Goal: Task Accomplishment & Management: Use online tool/utility

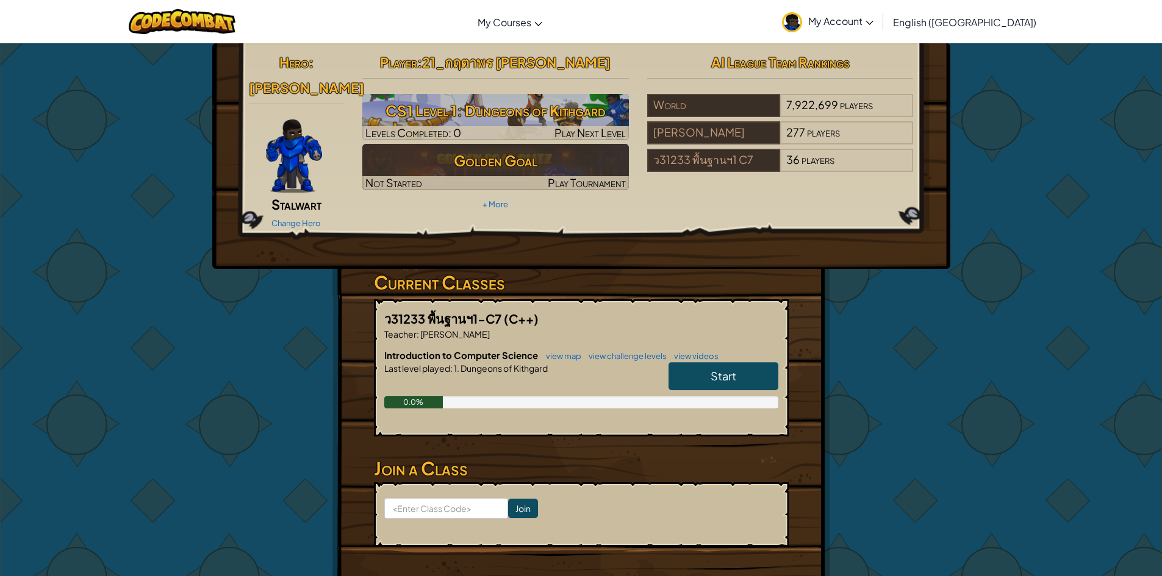
click at [710, 369] on span "Start" at bounding box center [723, 376] width 26 height 14
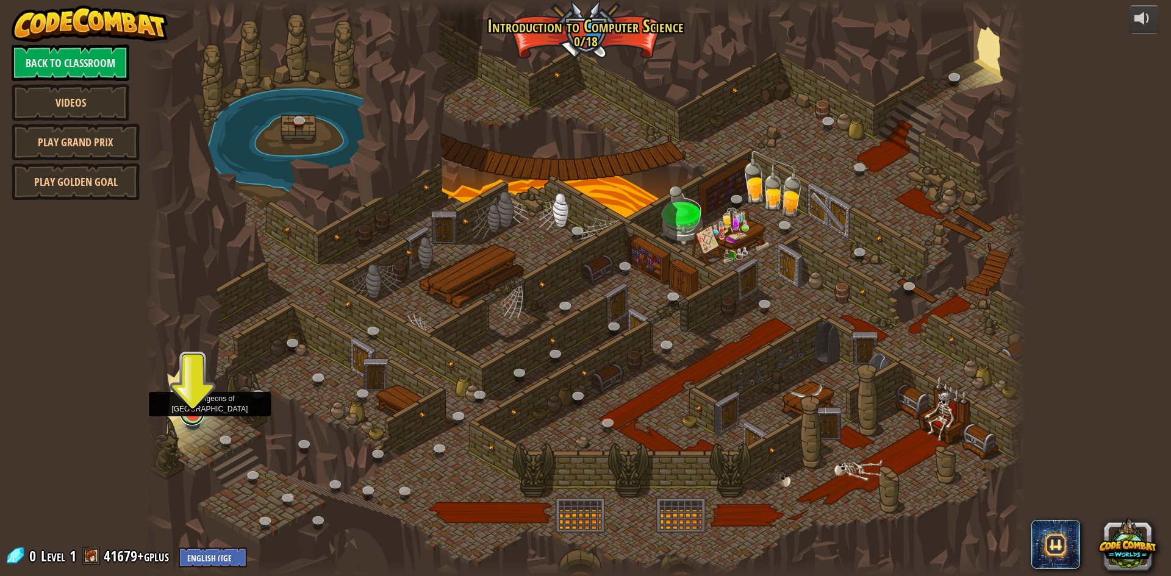
click at [185, 418] on link at bounding box center [192, 413] width 24 height 24
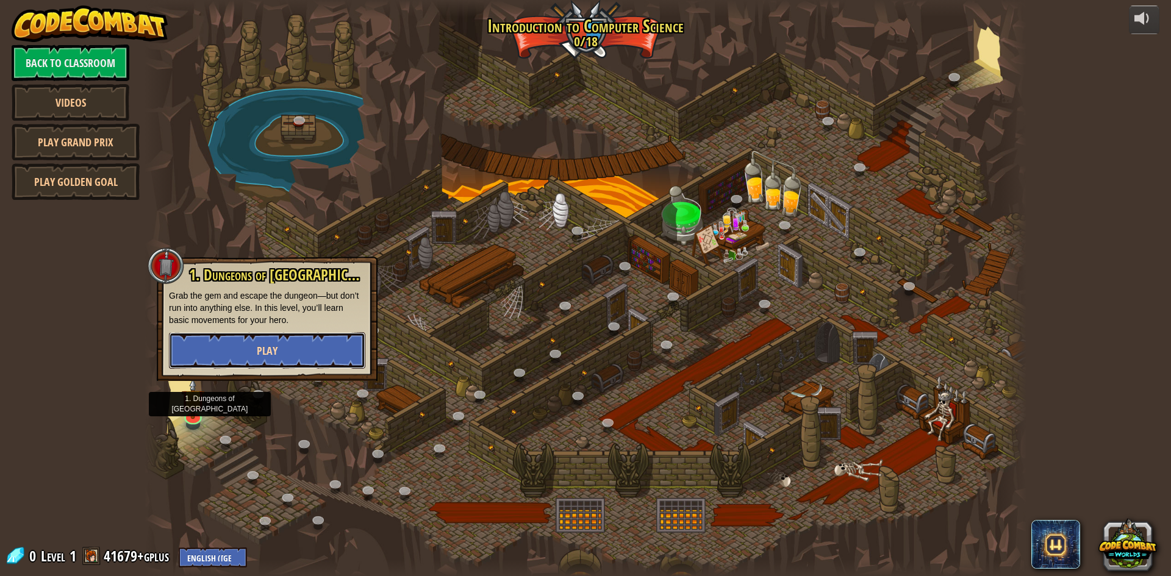
click at [310, 349] on button "Play" at bounding box center [267, 350] width 196 height 37
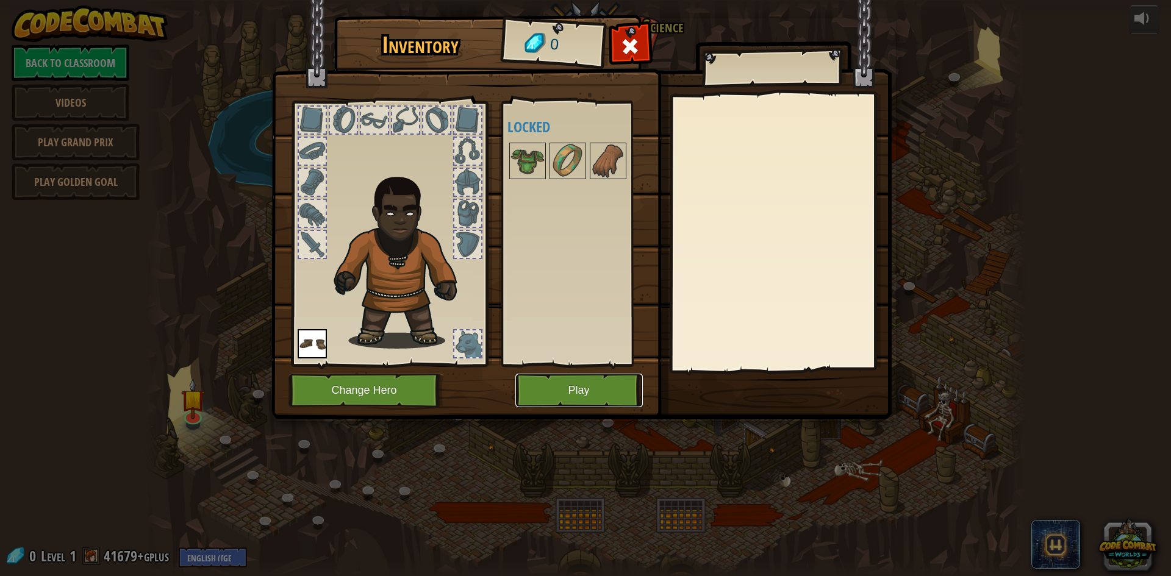
click at [584, 389] on button "Play" at bounding box center [578, 391] width 127 height 34
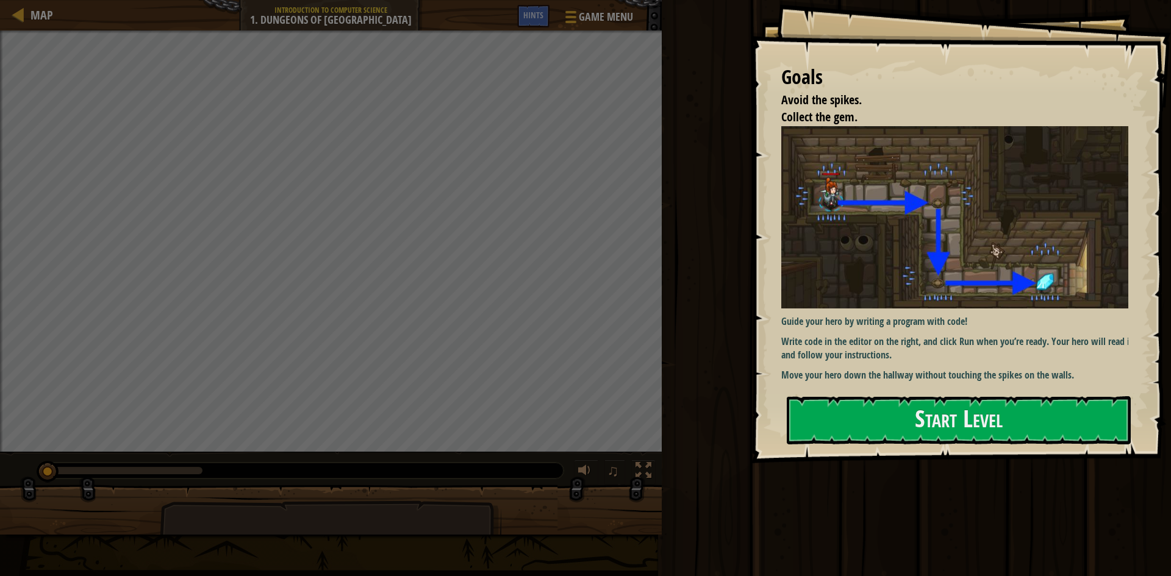
click at [1009, 244] on img at bounding box center [959, 217] width 356 height 182
click at [988, 396] on button "Start Level" at bounding box center [959, 420] width 344 height 48
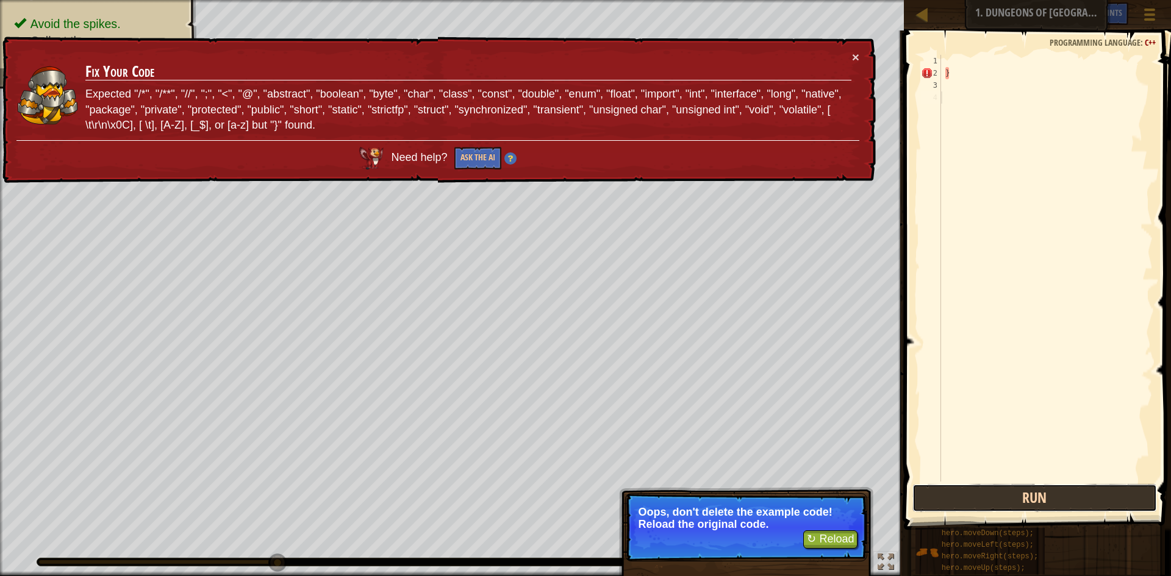
click at [1013, 501] on button "Run" at bounding box center [1034, 498] width 245 height 28
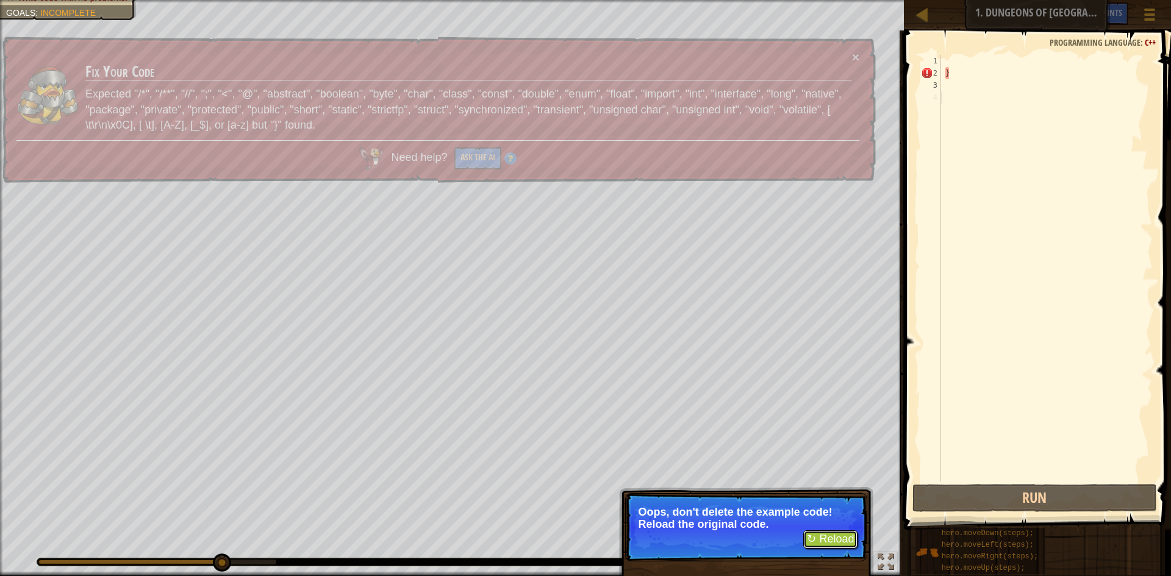
click at [813, 538] on button "↻ Reload" at bounding box center [830, 540] width 54 height 18
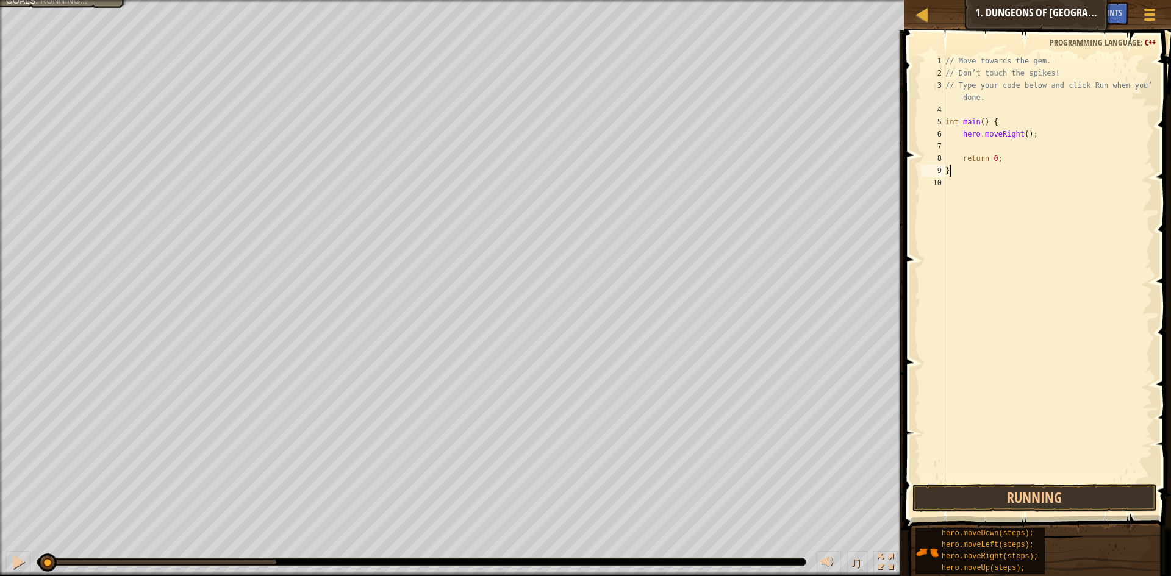
scroll to position [5, 0]
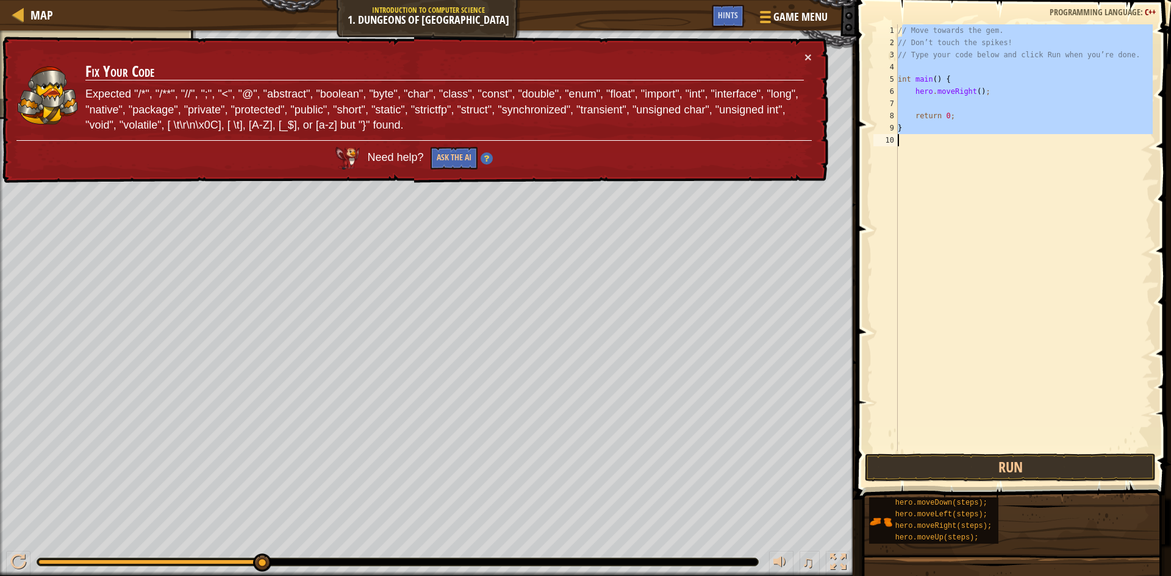
drag, startPoint x: 901, startPoint y: 30, endPoint x: 960, endPoint y: 141, distance: 126.3
click at [960, 141] on div "// Move towards the gem. // Don’t touch the spikes! // Type your code below and…" at bounding box center [1023, 249] width 257 height 451
type textarea "/"
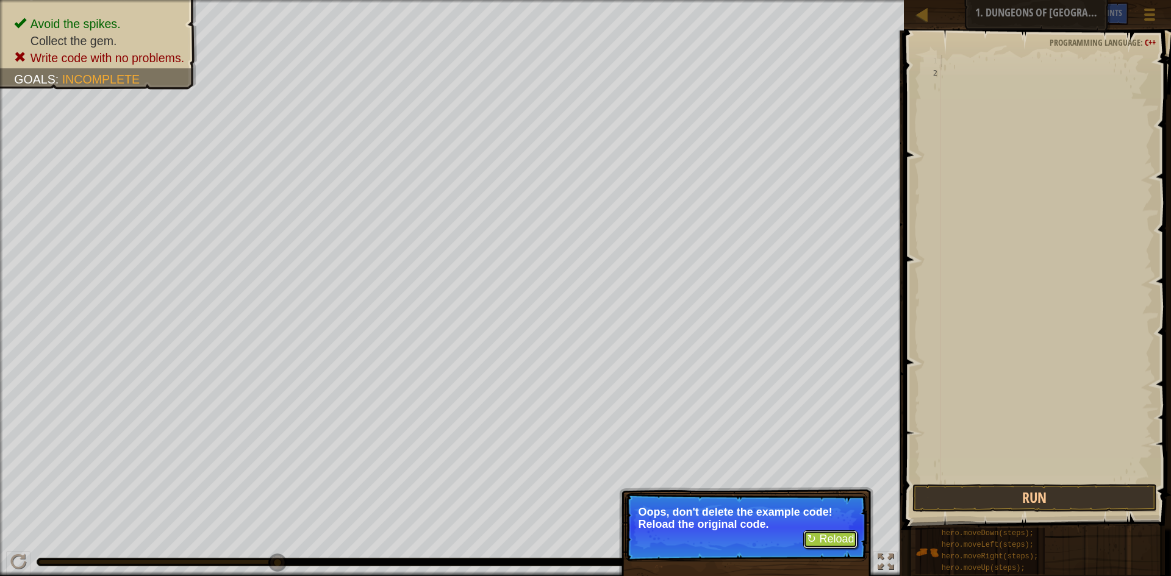
click at [827, 538] on button "↻ Reload" at bounding box center [830, 540] width 54 height 18
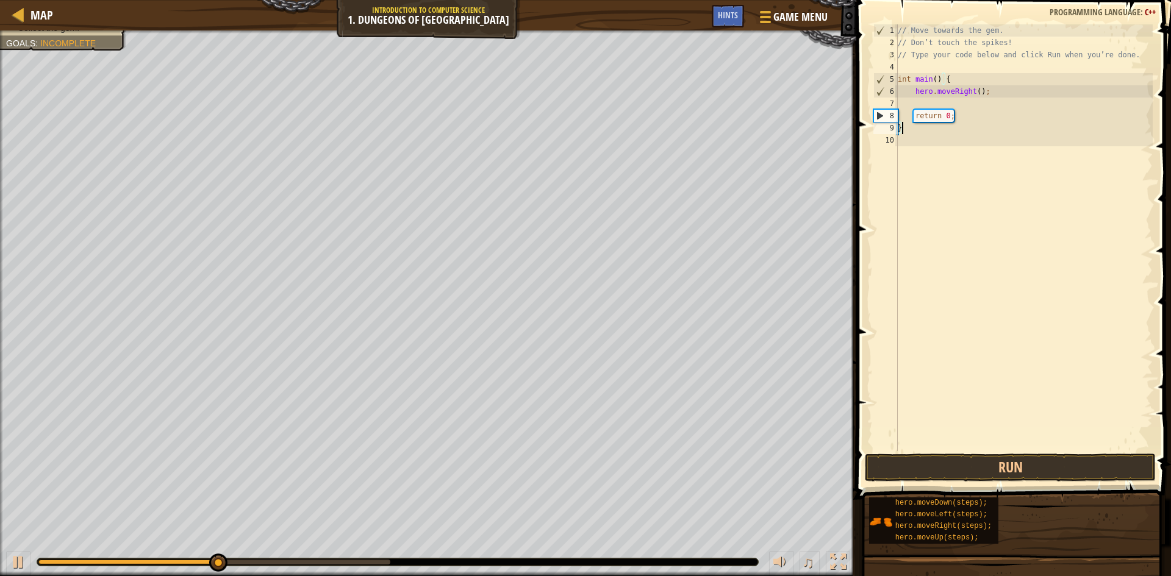
click at [926, 134] on div "// Move towards the gem. // Don’t touch the spikes! // Type your code below and…" at bounding box center [1023, 249] width 257 height 451
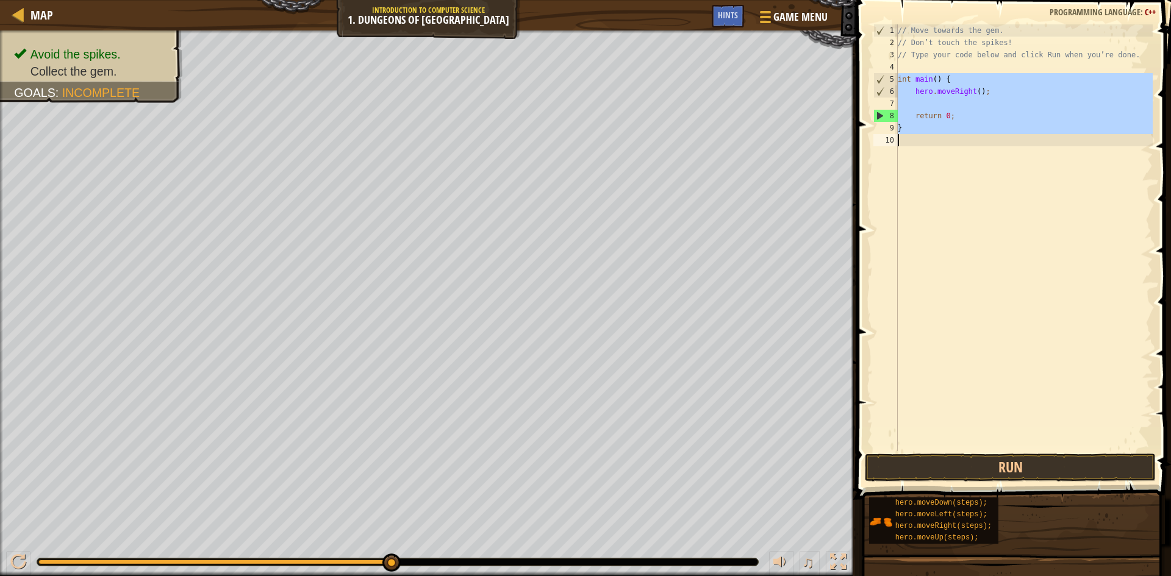
drag, startPoint x: 899, startPoint y: 73, endPoint x: 934, endPoint y: 146, distance: 80.5
click at [934, 146] on div "// Move towards the gem. // Don’t touch the spikes! // Type your code below and…" at bounding box center [1023, 249] width 257 height 451
type textarea "}"
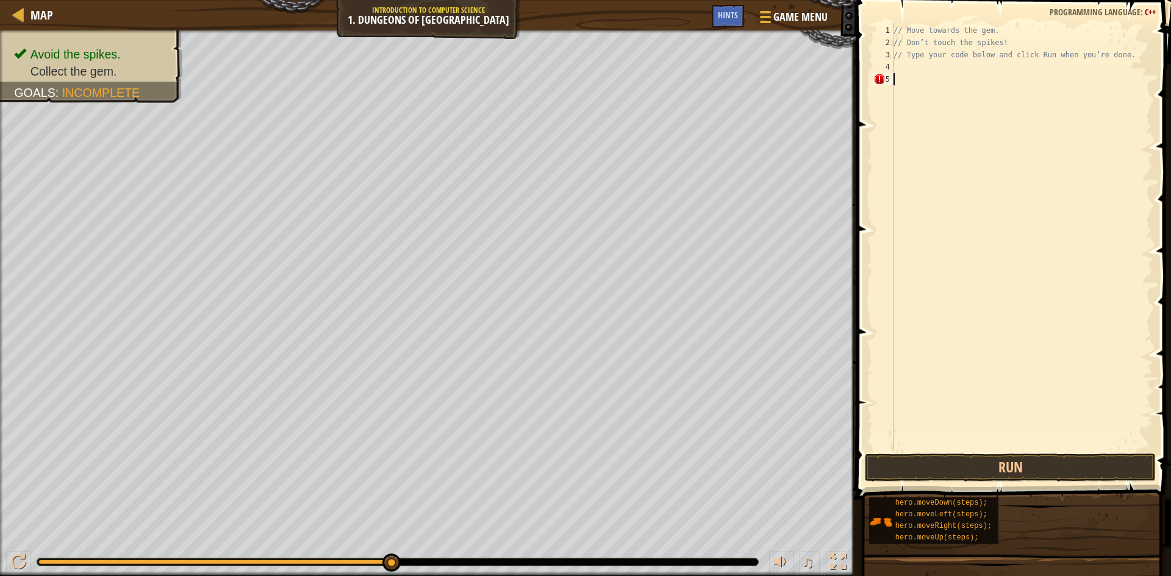
type textarea "h"
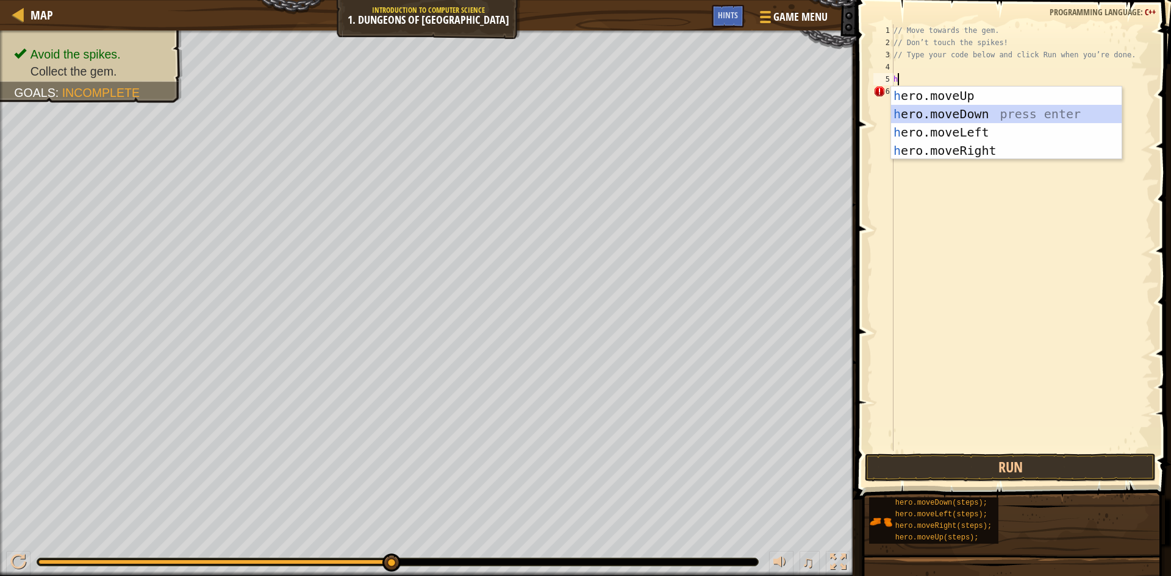
click at [981, 113] on div "h ero.moveUp press enter h ero.moveDown press enter h ero.moveLeft press enter …" at bounding box center [1006, 142] width 230 height 110
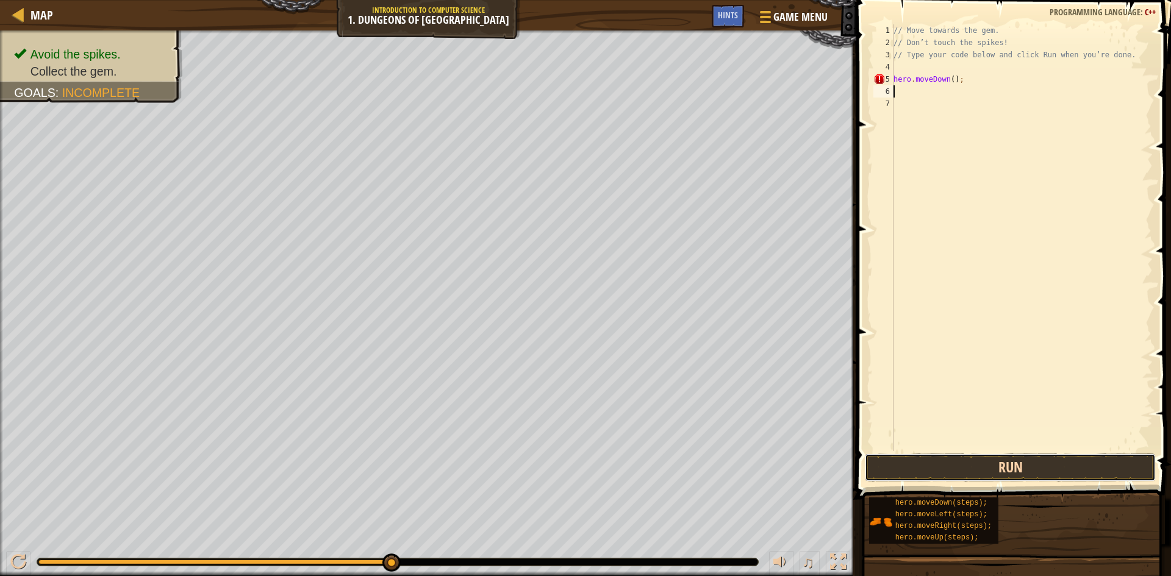
click at [1024, 475] on button "Run" at bounding box center [1010, 468] width 291 height 28
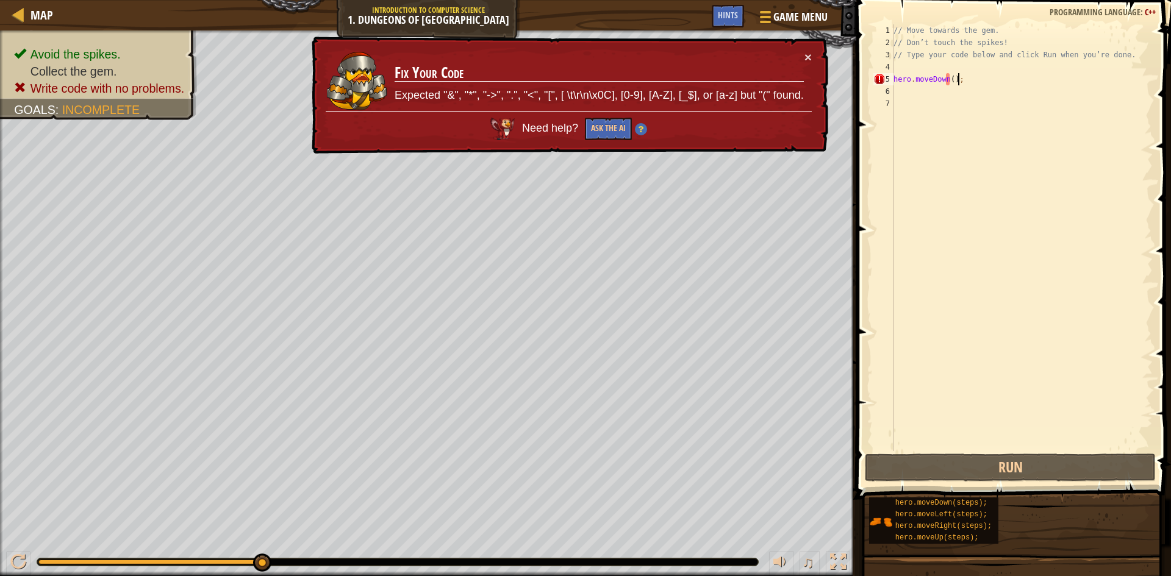
click at [965, 84] on div "// Move towards the gem. // Don’t touch the spikes! // Type your code below and…" at bounding box center [1022, 249] width 262 height 451
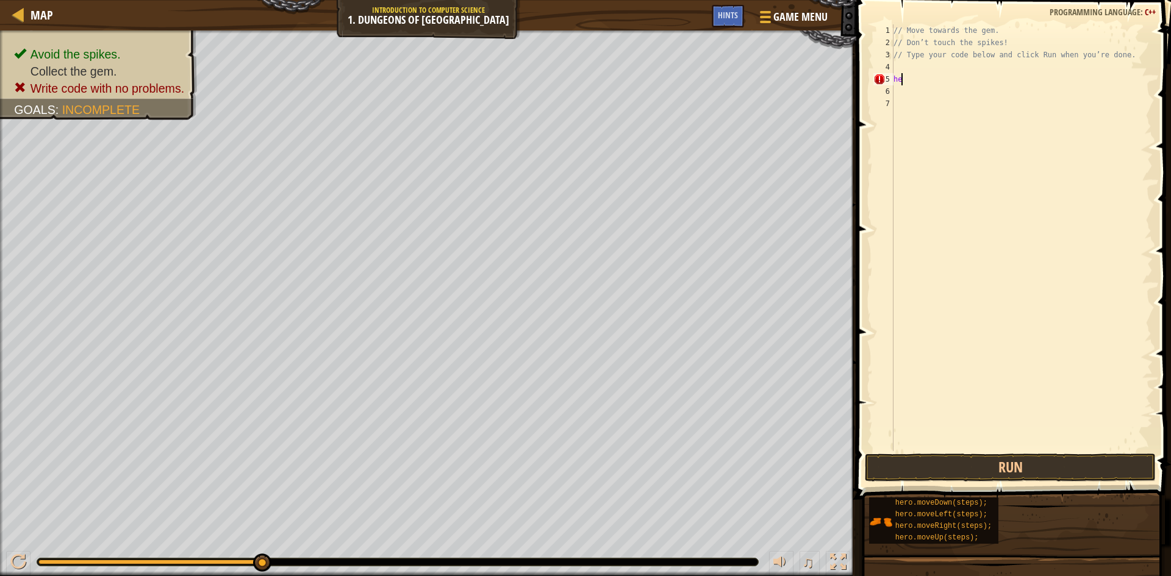
type textarea "h"
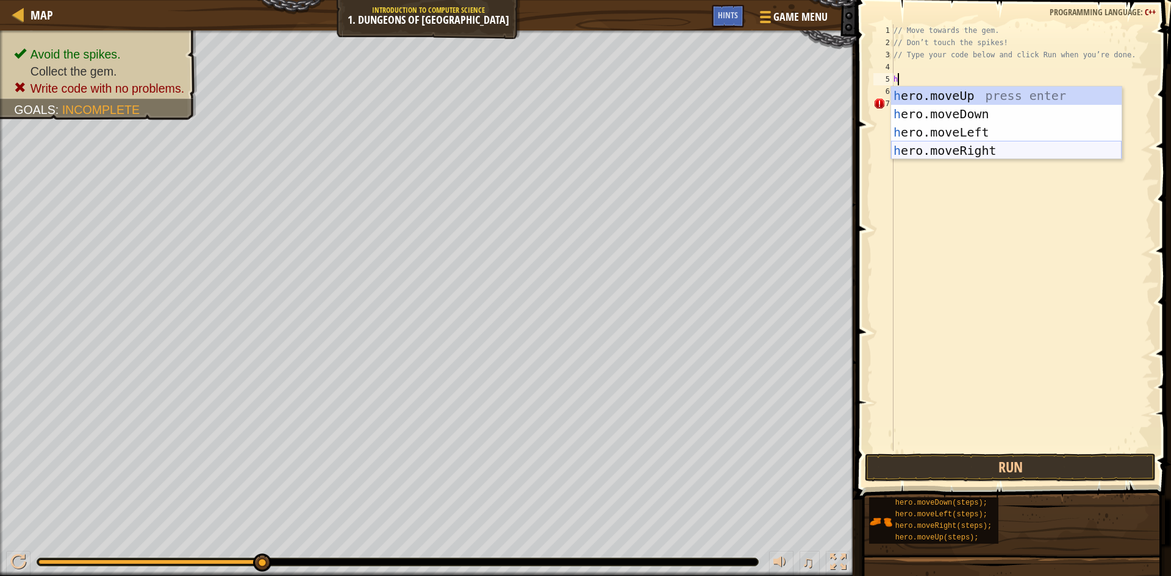
click at [952, 150] on div "h ero.moveUp press enter h ero.moveDown press enter h ero.moveLeft press enter …" at bounding box center [1006, 142] width 230 height 110
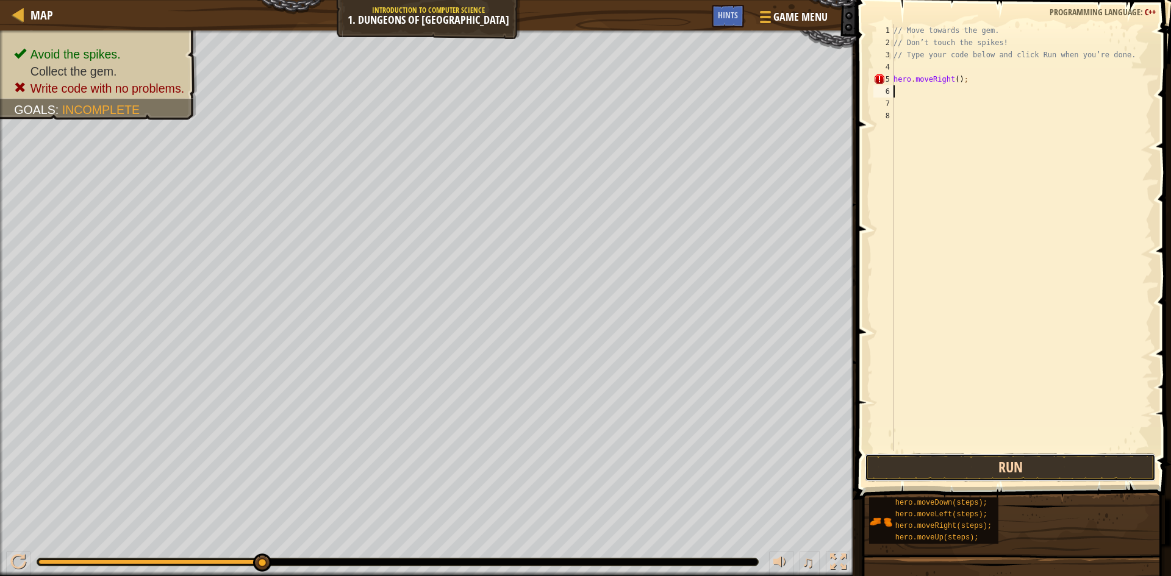
click at [999, 457] on button "Run" at bounding box center [1010, 468] width 291 height 28
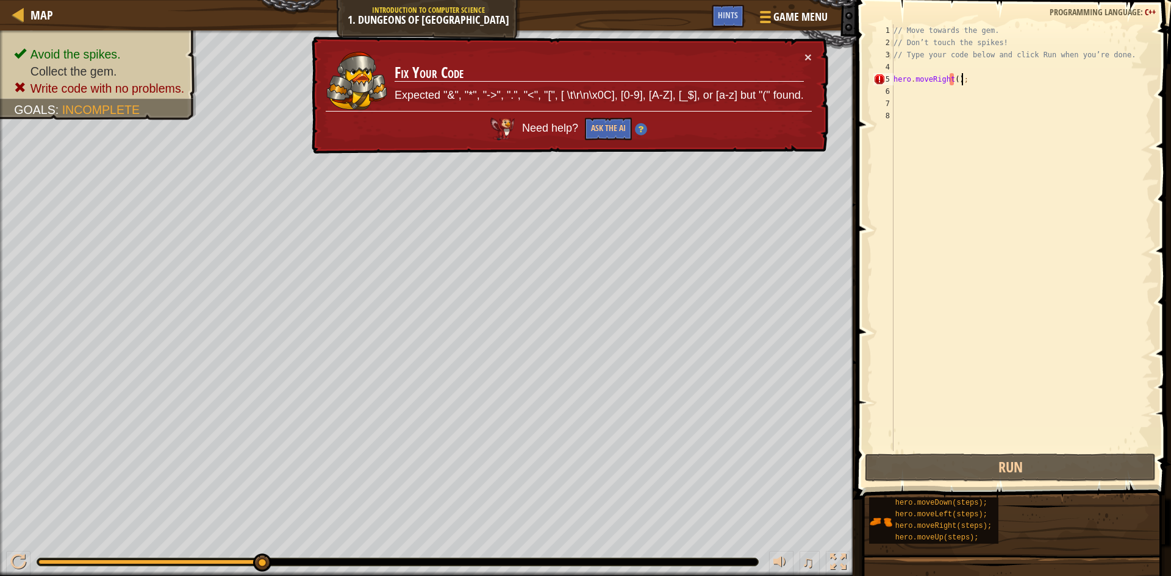
click at [960, 74] on div "// Move towards the gem. // Don’t touch the spikes! // Type your code below and…" at bounding box center [1022, 249] width 262 height 451
type textarea "hero.moveRight();"
drag, startPoint x: 960, startPoint y: 74, endPoint x: 928, endPoint y: 76, distance: 32.3
click at [893, 82] on div "hero.moveRight(); 1 2 3 4 5 6 7 8 // Move towards the gem. // Don’t touch the s…" at bounding box center [1012, 237] width 282 height 427
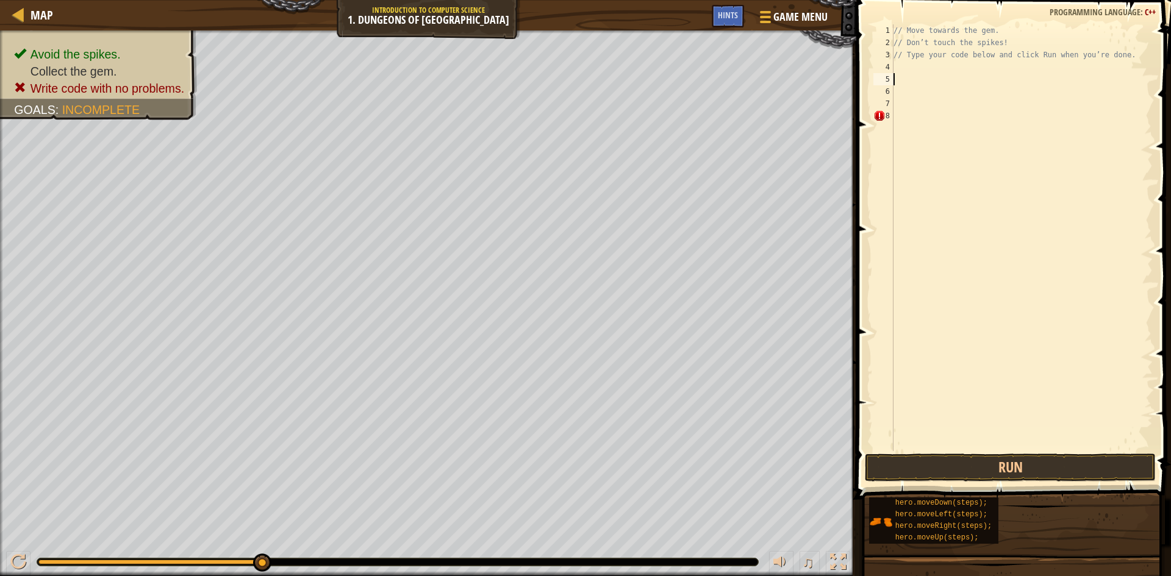
type textarea "h"
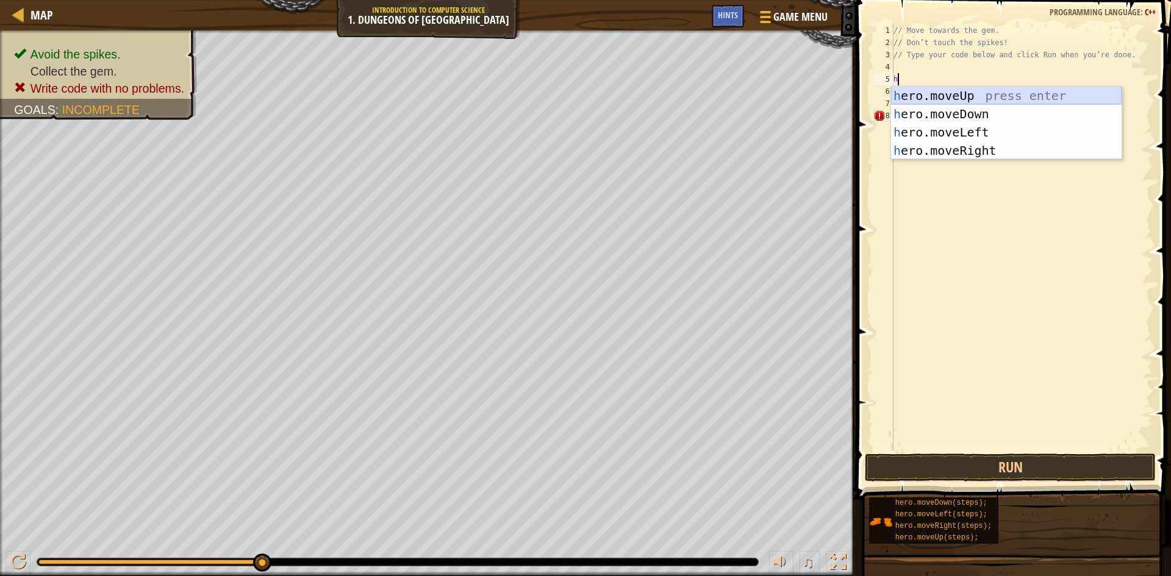
click at [1005, 92] on div "h ero.moveUp press enter h ero.moveDown press enter h ero.moveLeft press enter …" at bounding box center [1006, 142] width 230 height 110
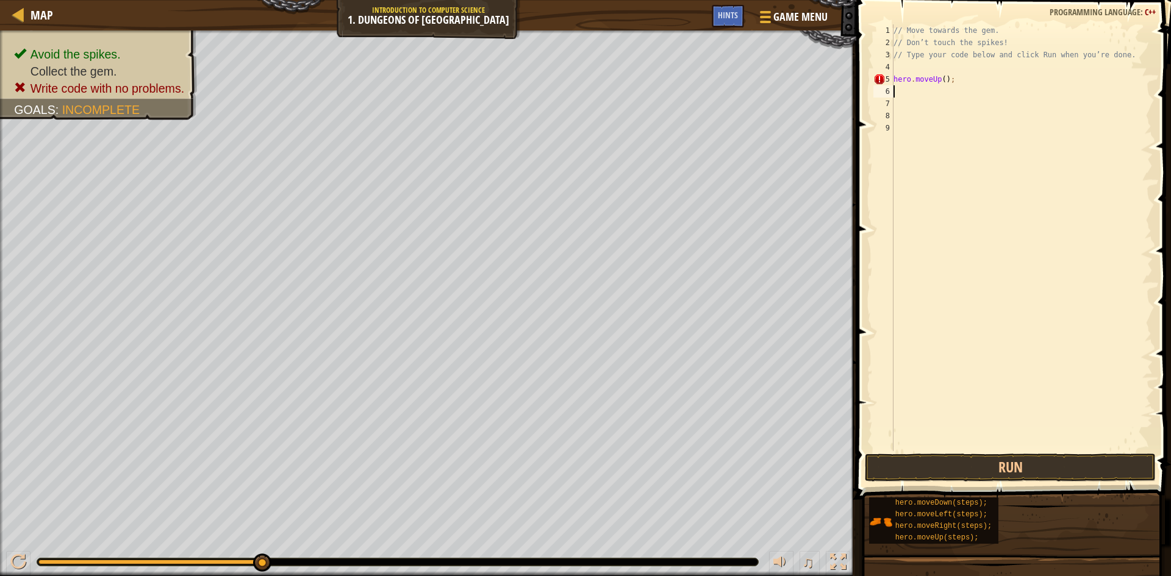
type textarea "h"
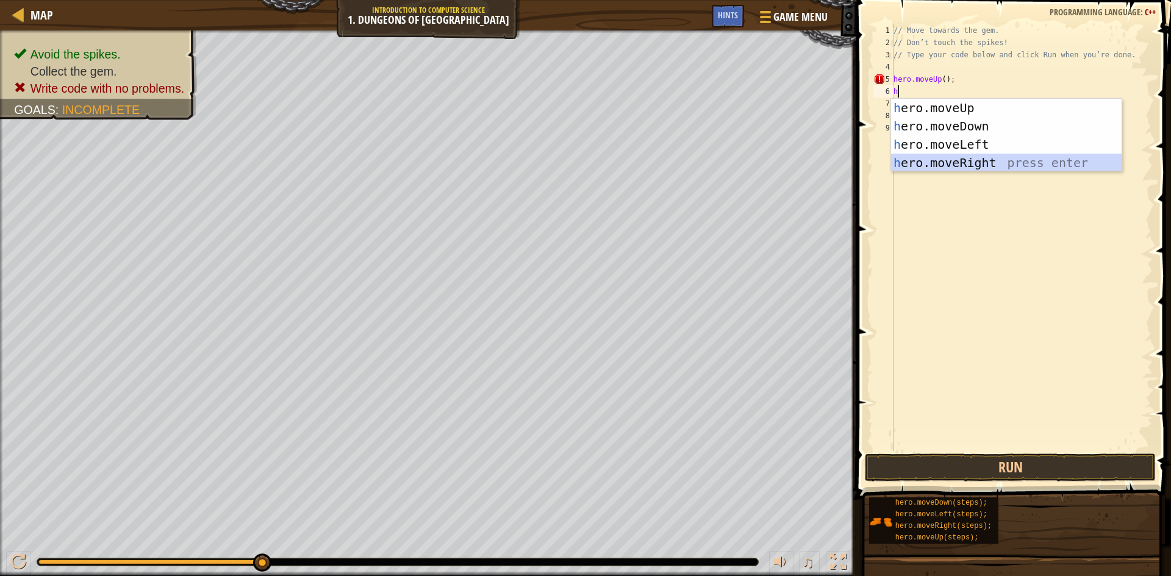
click at [1007, 158] on div "h ero.moveUp press enter h ero.moveDown press enter h ero.moveLeft press enter …" at bounding box center [1006, 154] width 230 height 110
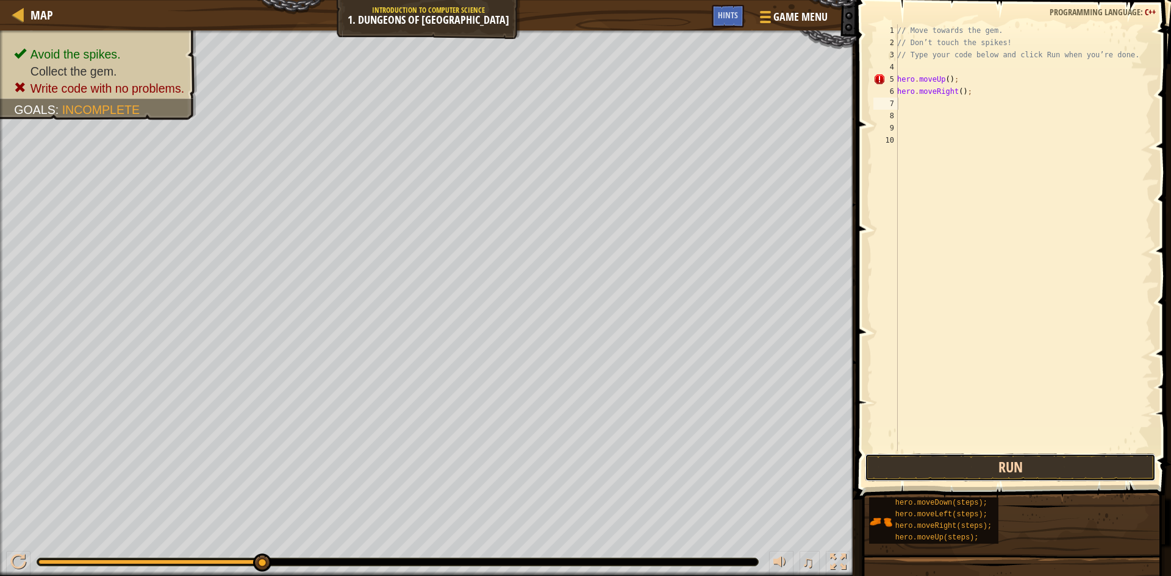
click at [1107, 471] on button "Run" at bounding box center [1010, 468] width 291 height 28
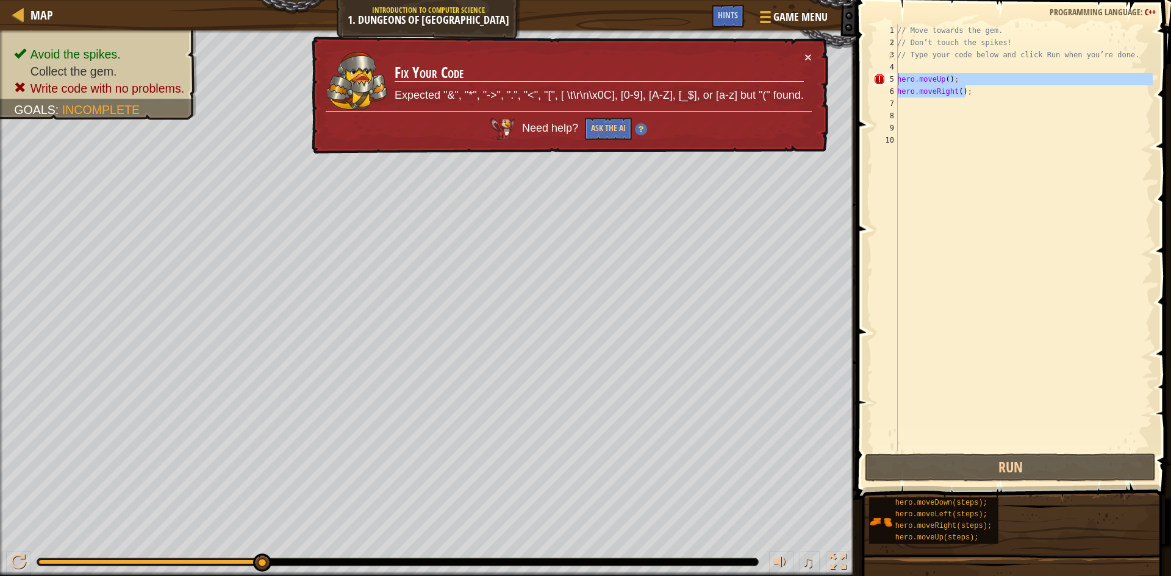
drag, startPoint x: 952, startPoint y: 90, endPoint x: 884, endPoint y: 82, distance: 68.8
click at [884, 82] on div "1 2 3 4 5 6 7 8 9 10 // Move towards the gem. // Don’t touch the spikes! // Typ…" at bounding box center [1012, 237] width 282 height 427
type textarea "hero.moveUp(); hero.moveRight();"
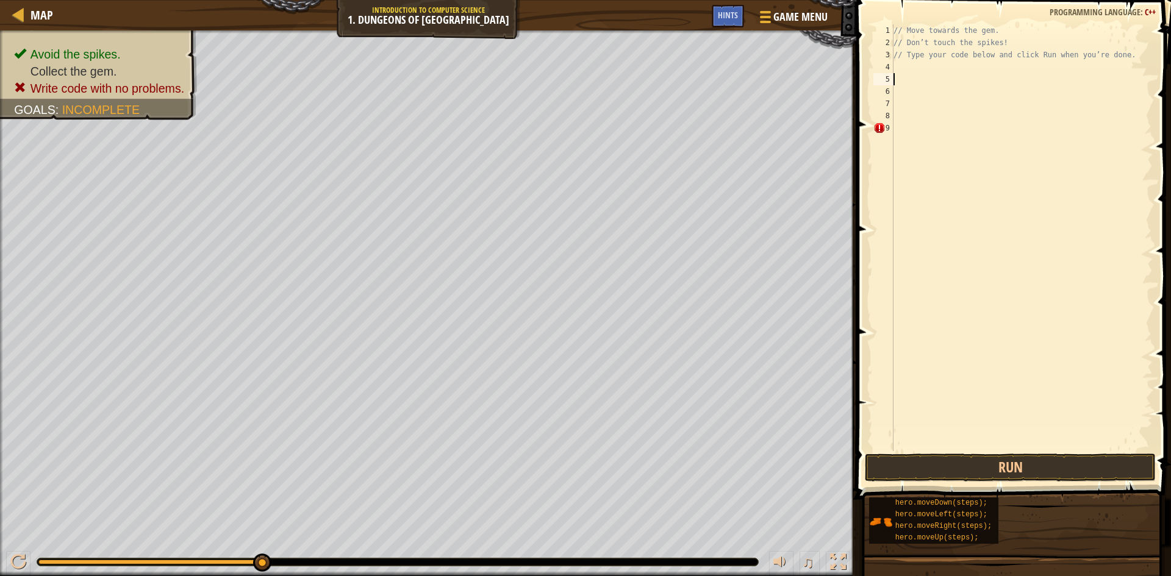
type textarea "h"
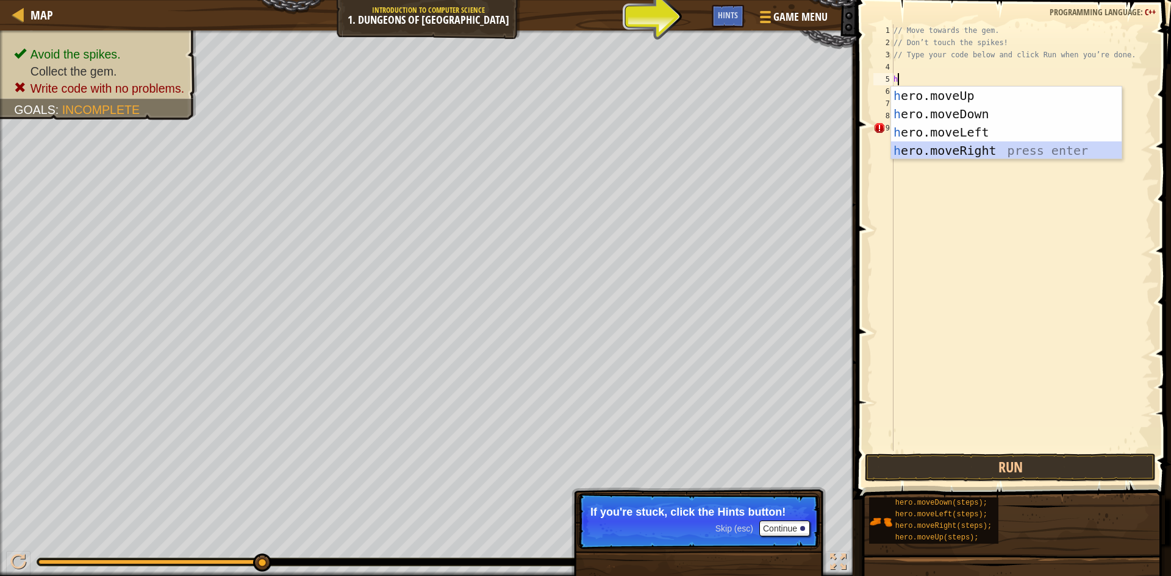
click at [973, 148] on div "h ero.moveUp press enter h ero.moveDown press enter h ero.moveLeft press enter …" at bounding box center [1006, 142] width 230 height 110
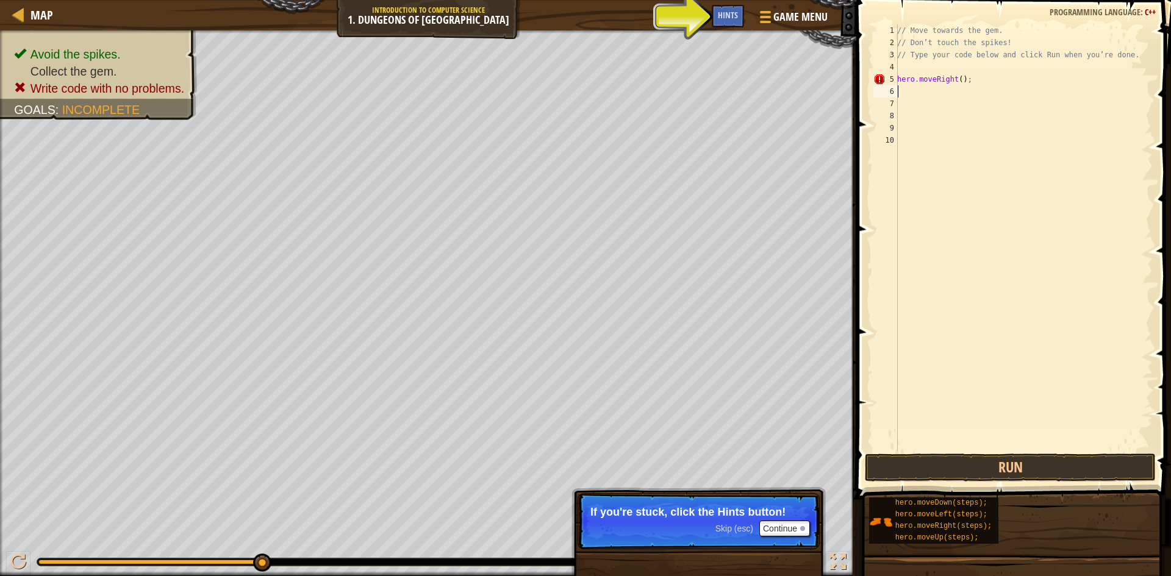
click at [986, 86] on div "// Move towards the gem. // Don’t touch the spikes! // Type your code below and…" at bounding box center [1024, 249] width 258 height 451
click at [959, 76] on div "// Move towards the gem. // Don’t touch the spikes! // Type your code below and…" at bounding box center [1024, 249] width 258 height 451
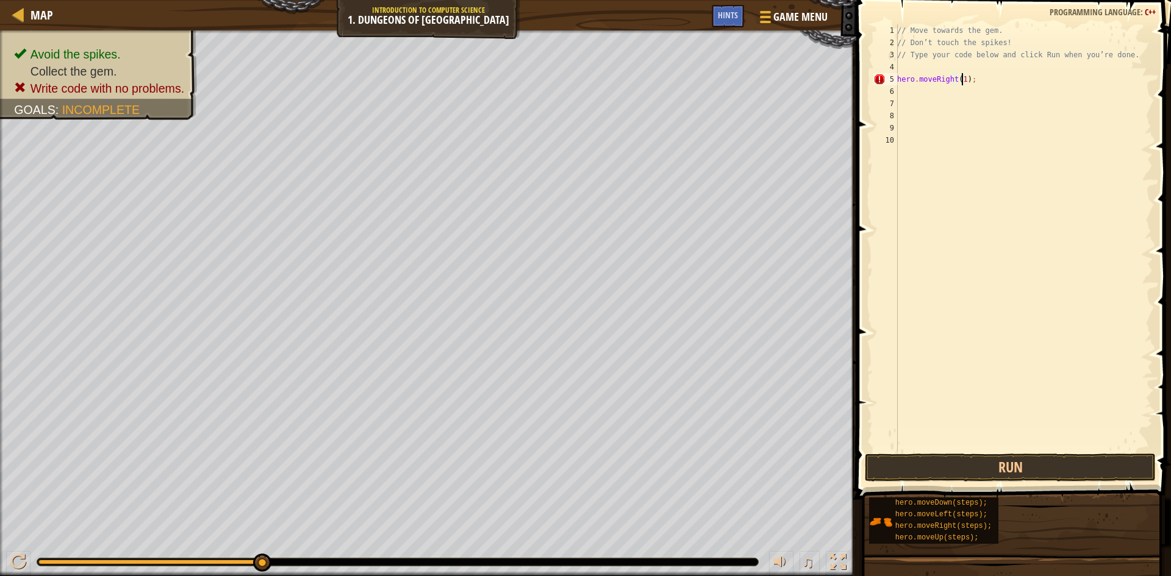
scroll to position [5, 5]
click at [941, 464] on button "Run" at bounding box center [1010, 468] width 291 height 28
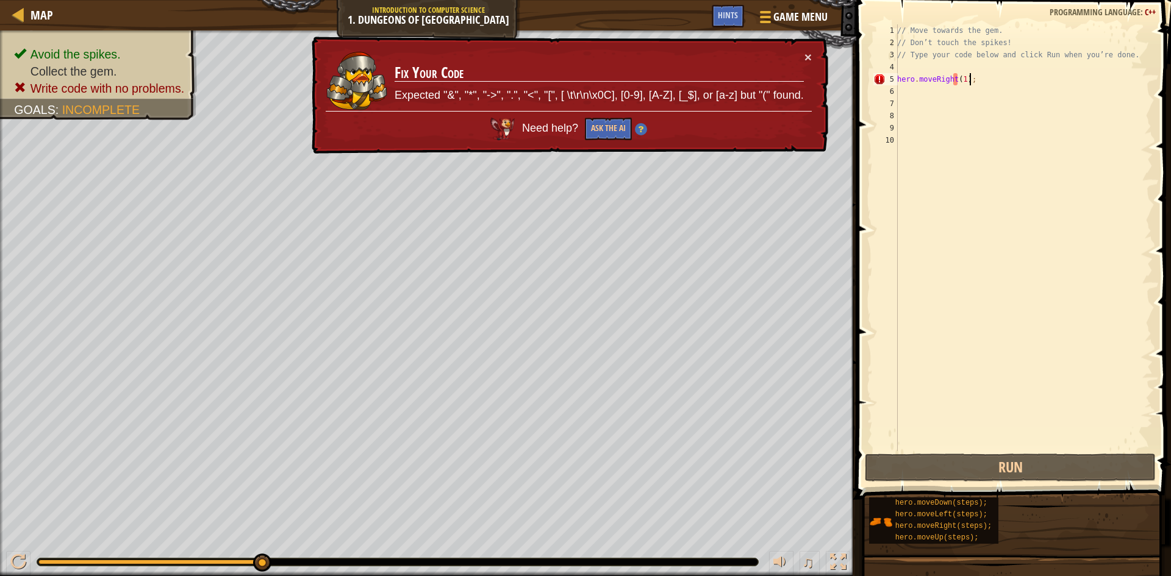
click at [1006, 79] on div "// Move towards the gem. // Don’t touch the spikes! // Type your code below and…" at bounding box center [1024, 249] width 258 height 451
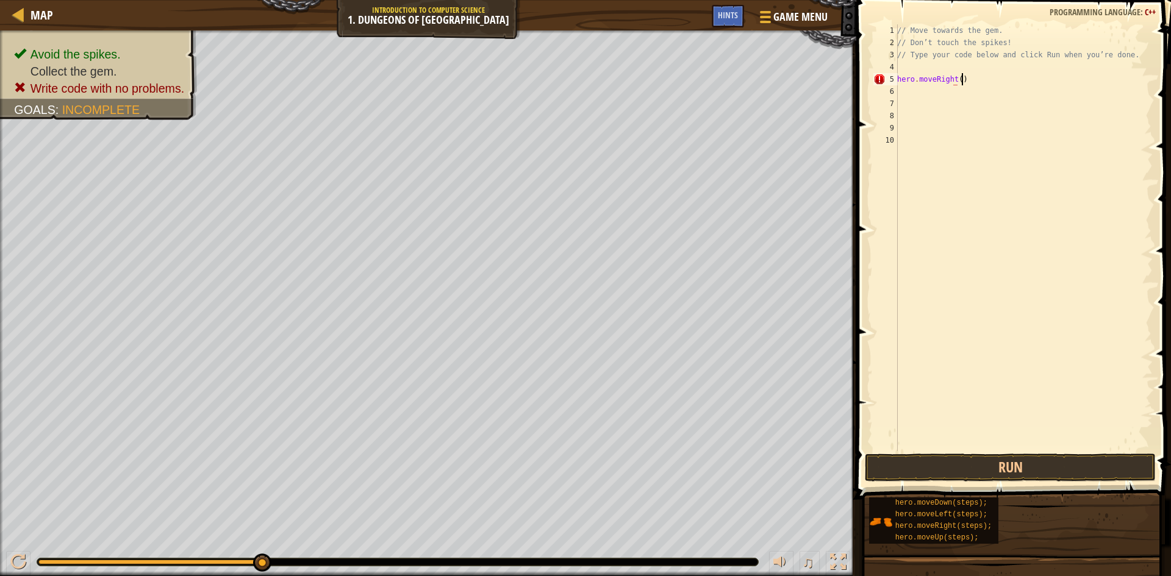
scroll to position [5, 5]
click at [1069, 458] on button "Run" at bounding box center [1010, 468] width 291 height 28
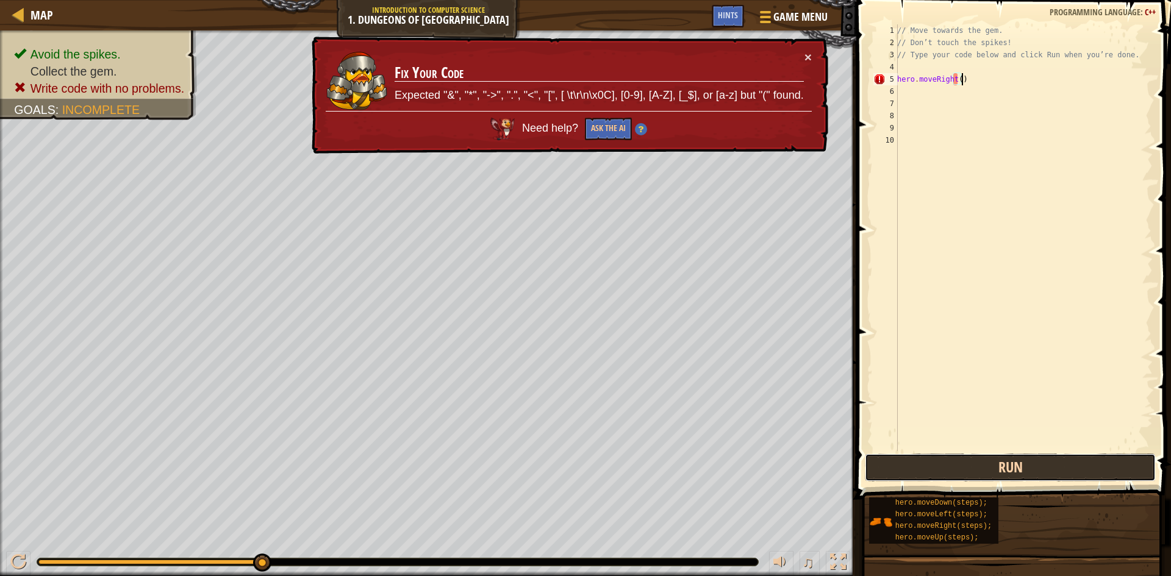
click at [1074, 467] on button "Run" at bounding box center [1010, 468] width 291 height 28
click at [957, 80] on div "// Move towards the gem. // Don’t touch the spikes! // Type your code below and…" at bounding box center [1024, 249] width 258 height 451
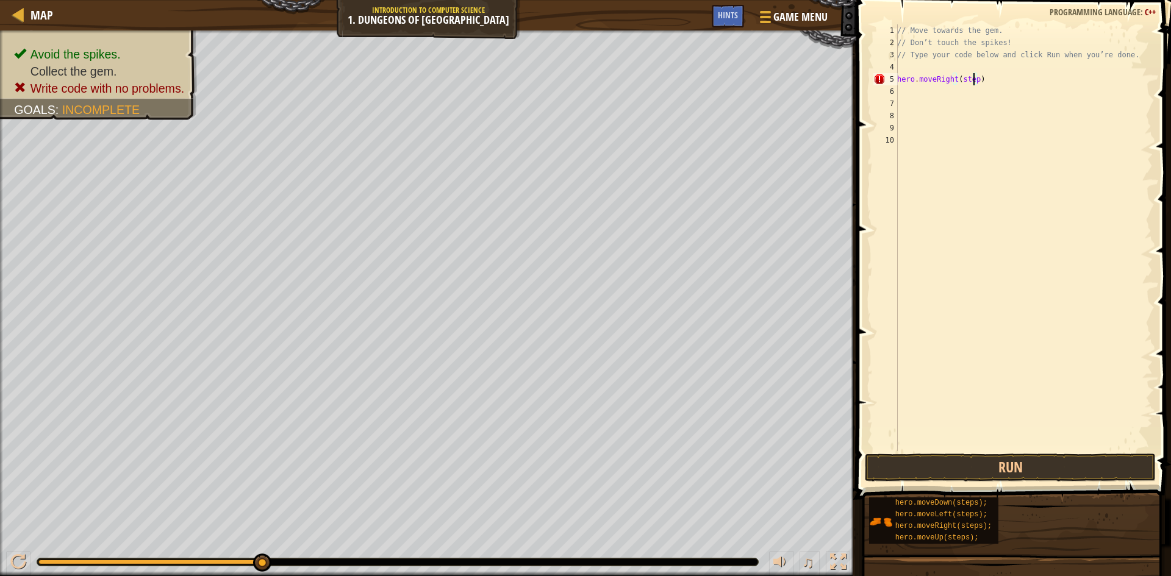
scroll to position [5, 6]
type textarea "hero.moveRight(step)"
click at [1006, 468] on button "Run" at bounding box center [1010, 468] width 291 height 28
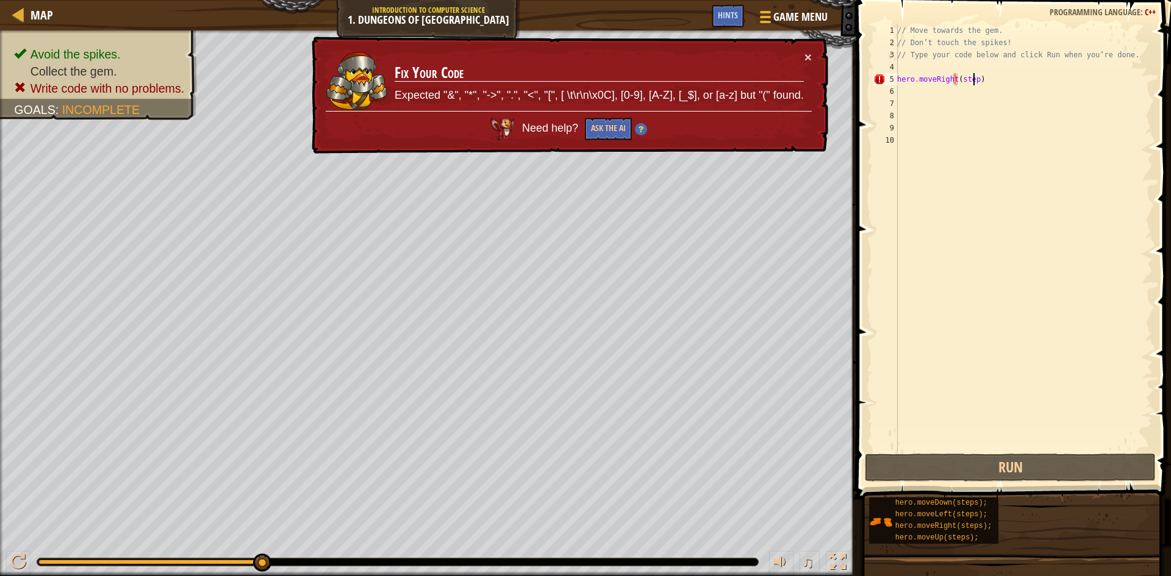
click at [998, 85] on div "// Move towards the gem. // Don’t touch the spikes! // Type your code below and…" at bounding box center [1024, 249] width 258 height 451
click at [984, 77] on div "// Move towards the gem. // Don’t touch the spikes! // Type your code below and…" at bounding box center [1024, 249] width 258 height 451
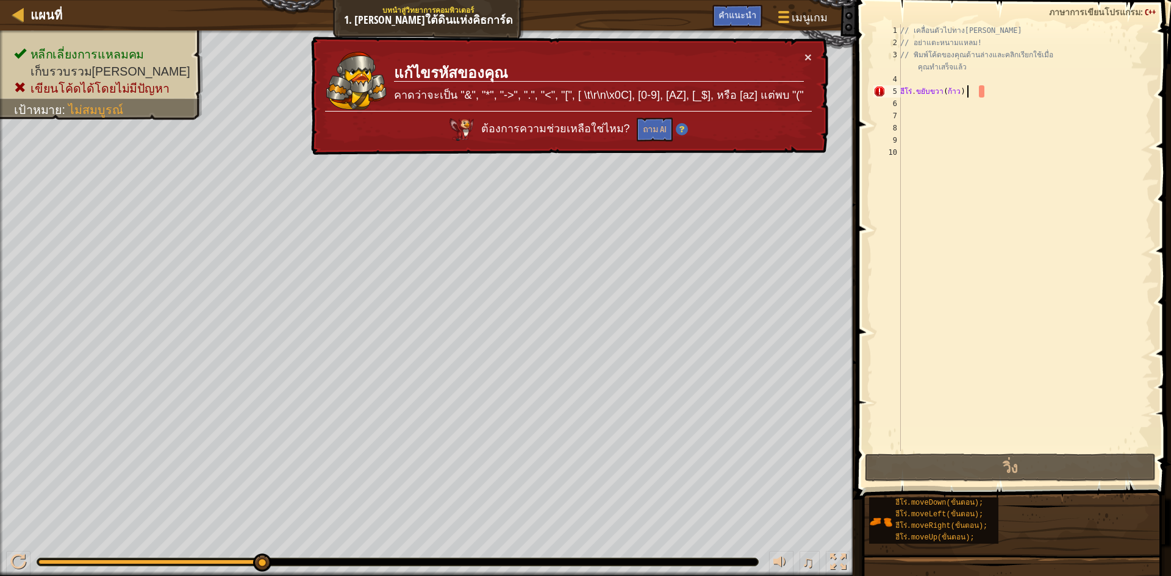
click at [968, 90] on div "// เคลื่อนตัวไปทาง[PERSON_NAME] // อย่าแตะหนามแหลม! // พิมพ์โค้ดของคุณด้านล่างแ…" at bounding box center [1025, 249] width 255 height 451
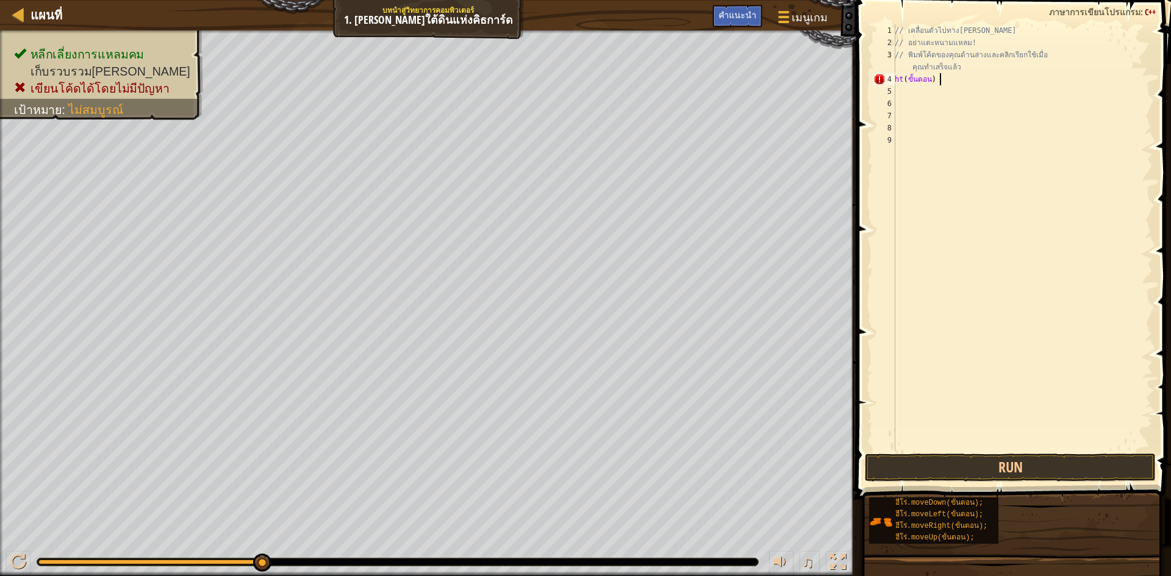
click at [972, 82] on div "// เคลื่อนตัวไปทาง[PERSON_NAME] // อย่าแตะหนามแหลม! // พิมพ์โค้ดของคุณด้านล่างแ…" at bounding box center [1022, 249] width 260 height 451
type textarea "h"
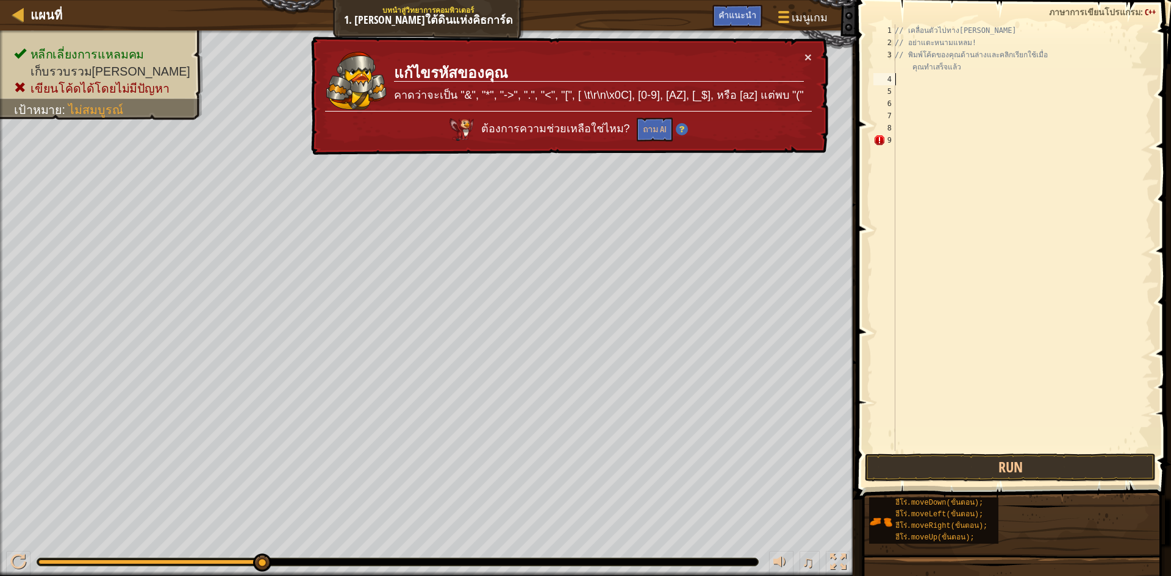
type textarea "h"
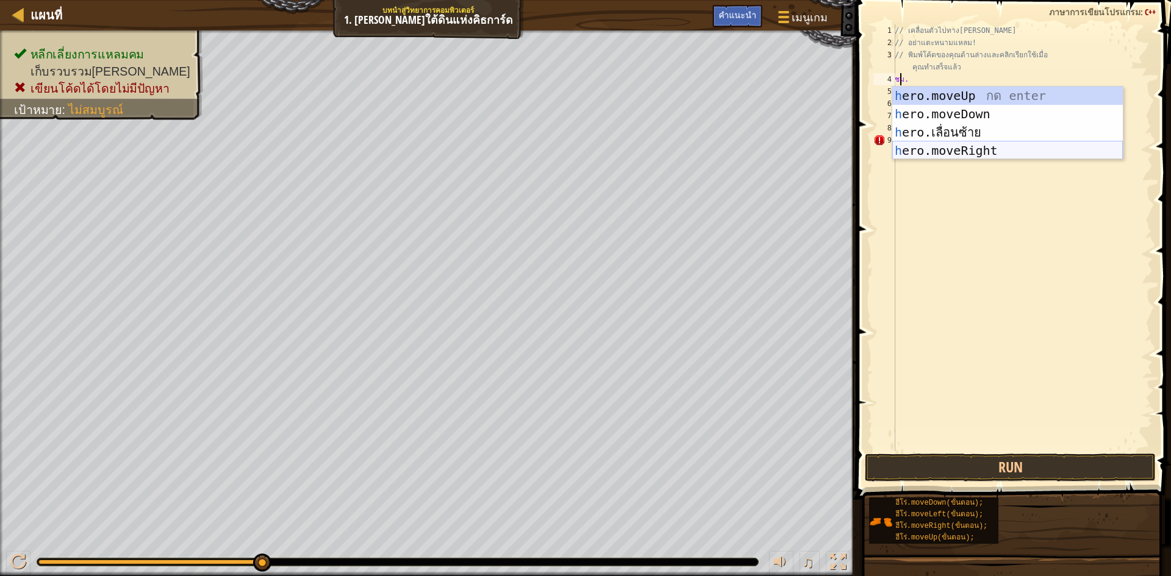
click at [985, 151] on div "h ero.moveUp กด enter h ero.moveDown กด Enter h ero.เลื่อนซ้าย กด Enter h ero.m…" at bounding box center [1007, 142] width 230 height 110
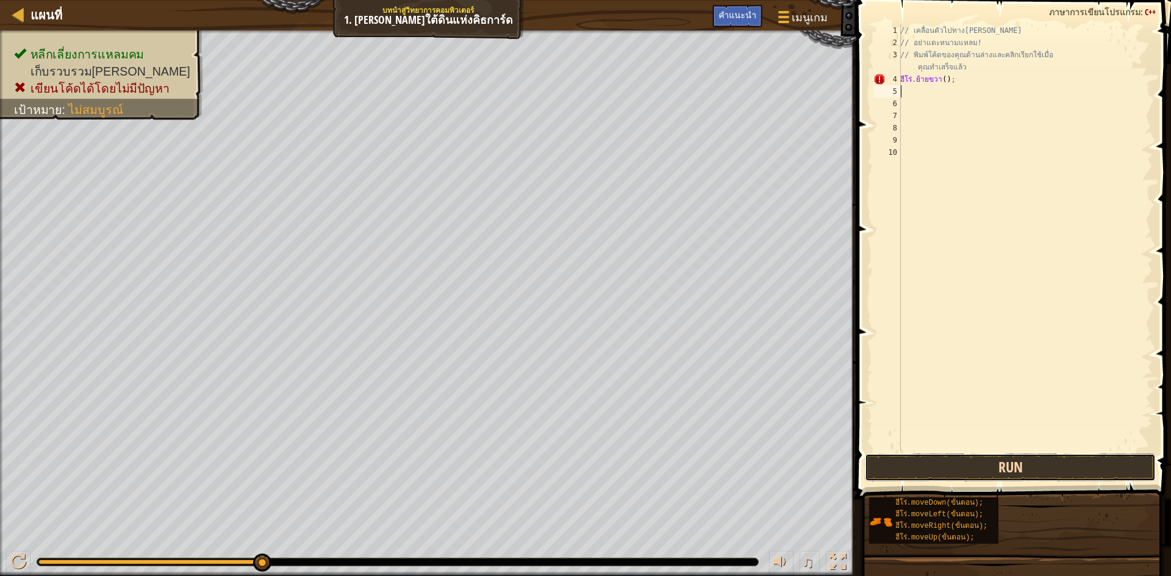
click at [915, 460] on button "Run" at bounding box center [1010, 468] width 291 height 28
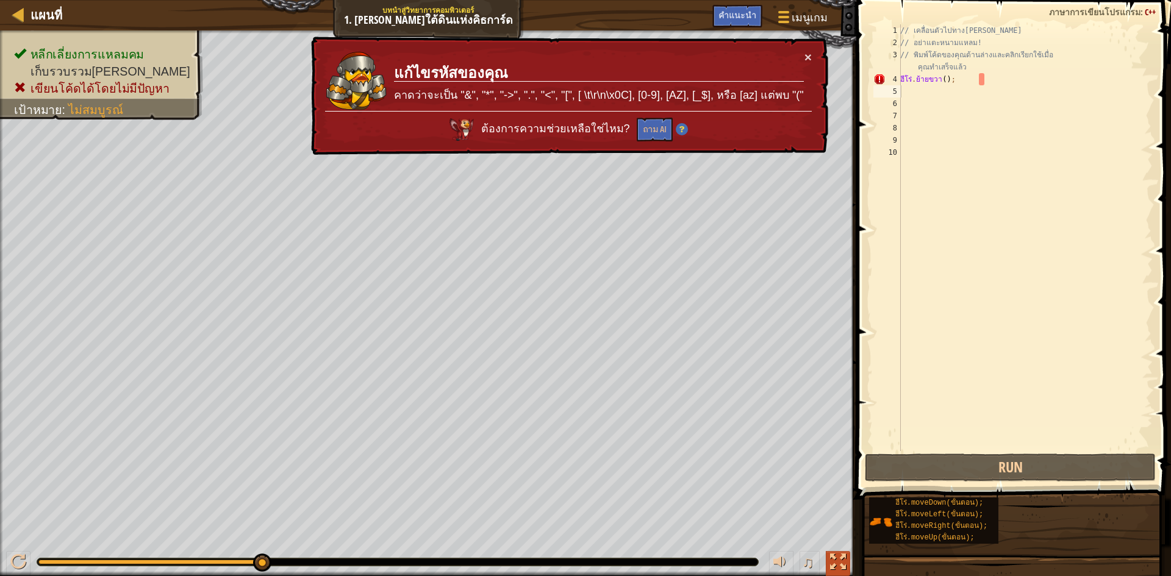
click at [844, 570] on div at bounding box center [838, 562] width 16 height 16
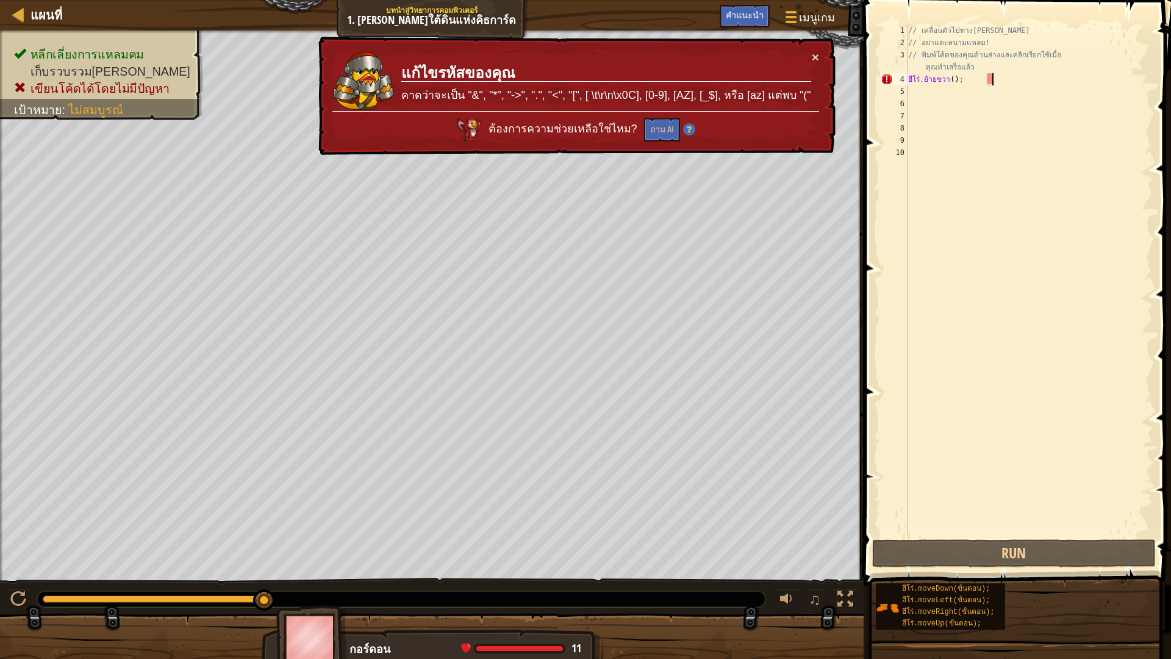
click at [993, 74] on div "// เคลื่อนตัวไปทาง[PERSON_NAME] // อย่าแตะหนามแหลม! // พิมพ์โค้ดของคุณด้านล่างแ…" at bounding box center [1029, 292] width 247 height 537
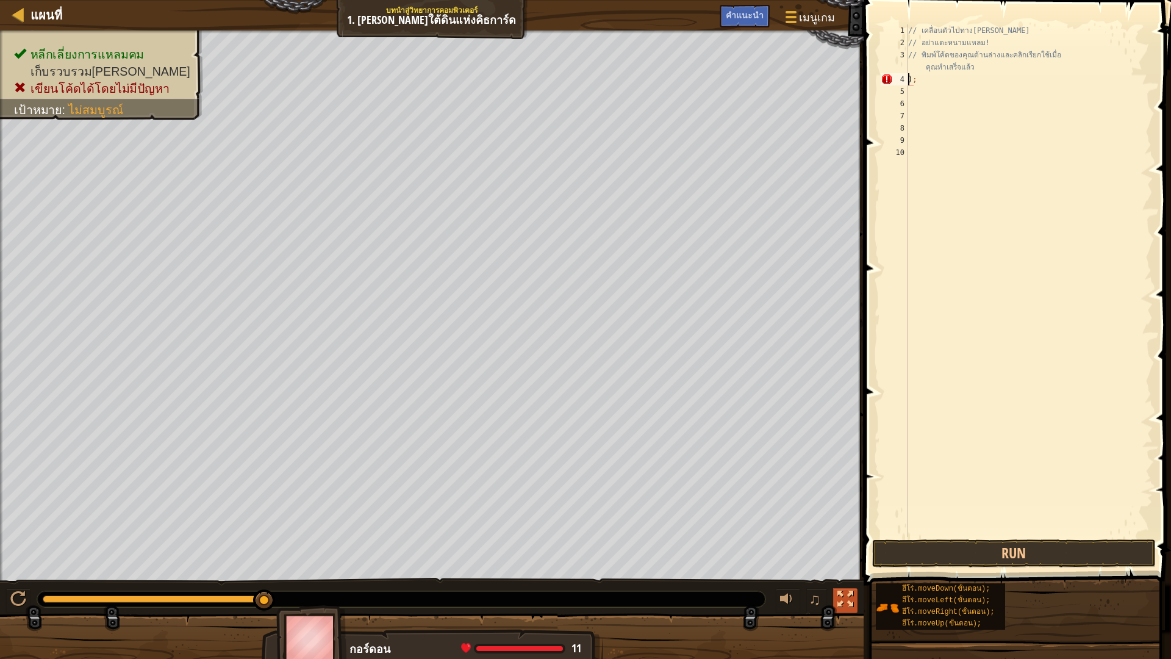
click at [841, 576] on div at bounding box center [845, 599] width 16 height 16
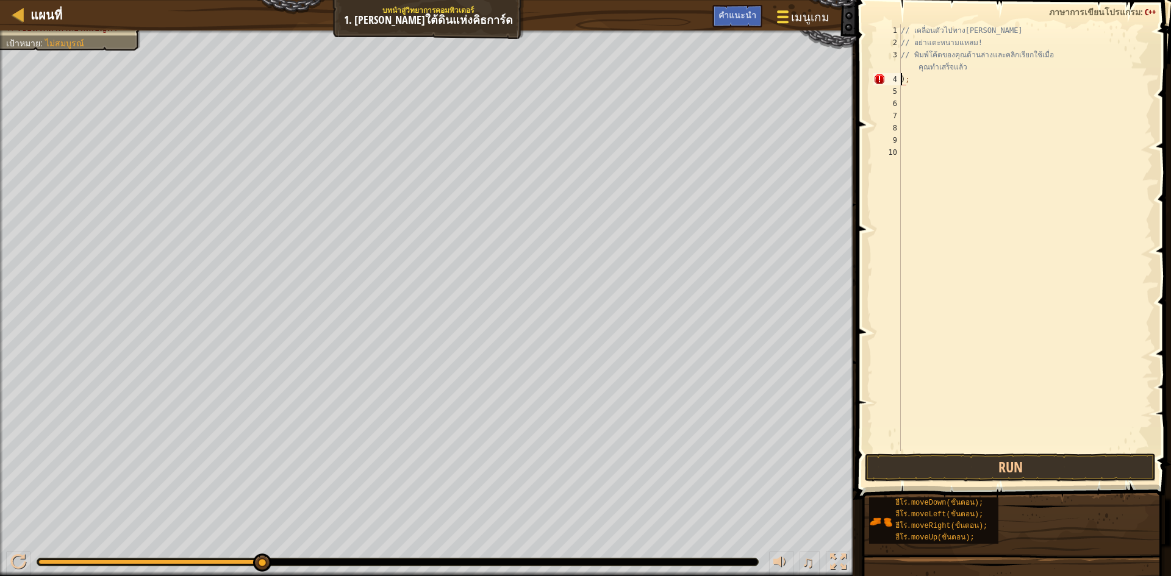
click at [802, 13] on font "เมนูเกม" at bounding box center [810, 17] width 38 height 16
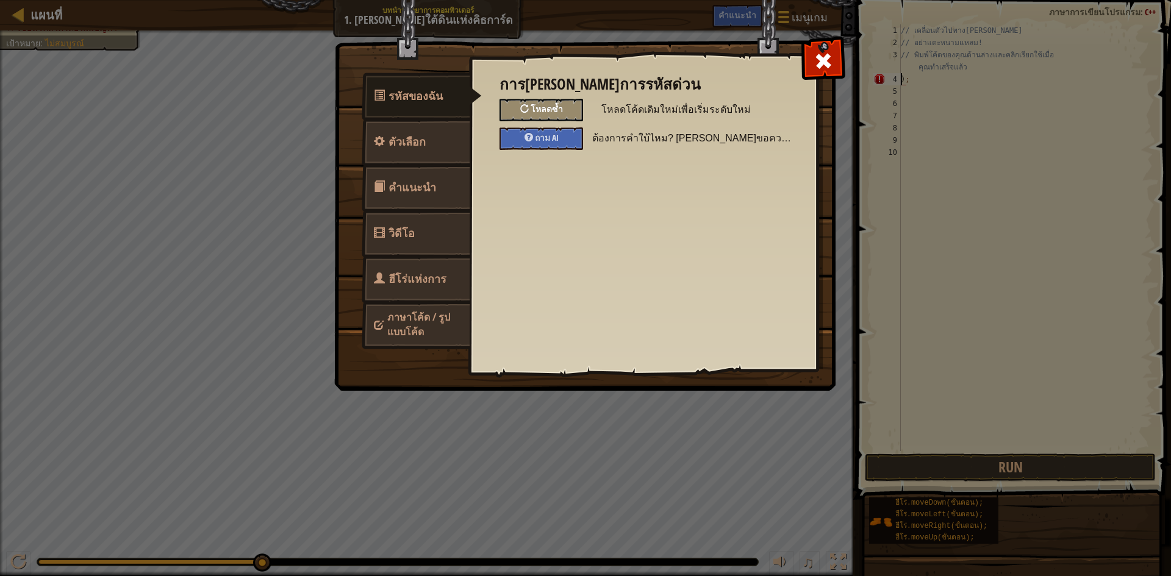
click at [530, 107] on div "โหลดซ้ำ" at bounding box center [541, 110] width 84 height 23
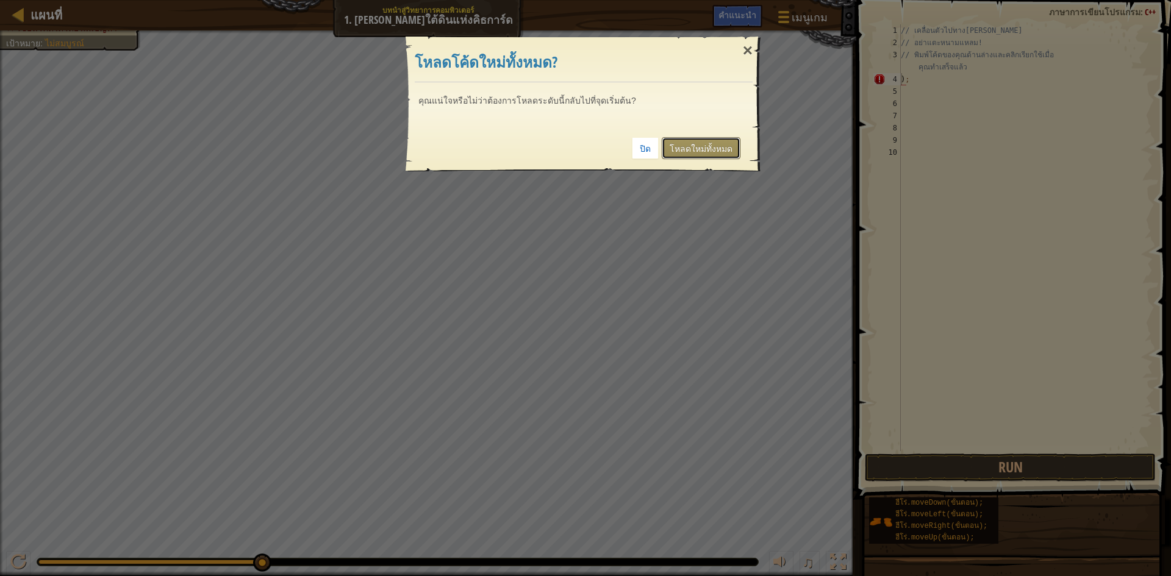
click at [711, 152] on font "โหลดใหม่ทั้งหมด" at bounding box center [701, 149] width 63 height 10
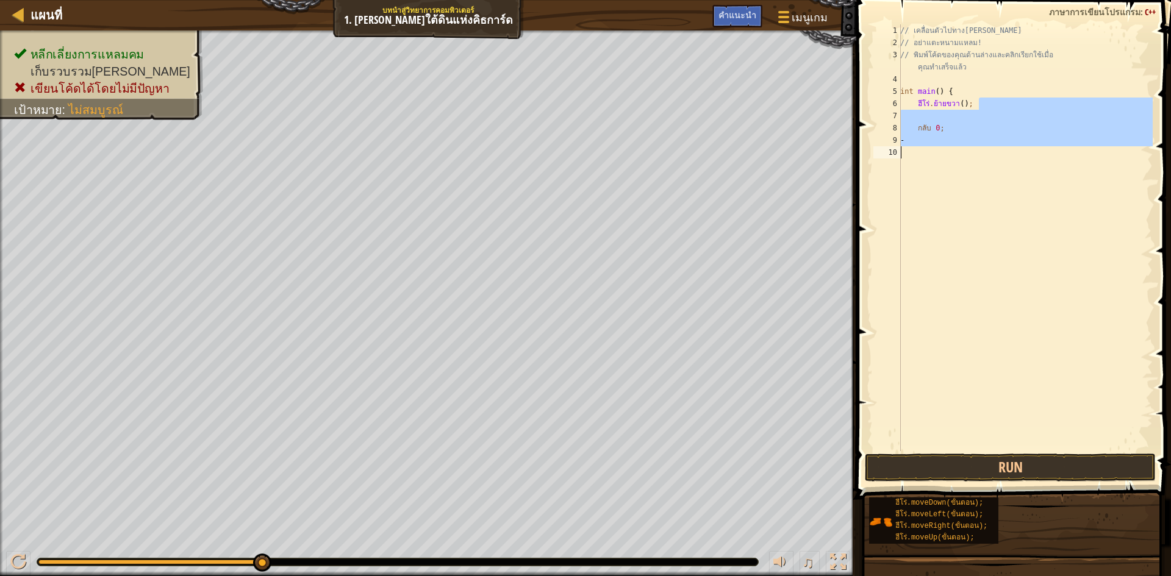
drag, startPoint x: 981, startPoint y: 101, endPoint x: 906, endPoint y: 152, distance: 90.5
click at [906, 152] on div "// เคลื่อนตัวไปทาง[PERSON_NAME] // อย่าแตะหนามแหลม! // พิมพ์โค้ดของคุณด้านล่างแ…" at bounding box center [1025, 249] width 255 height 451
type textarea "hero.moveR"
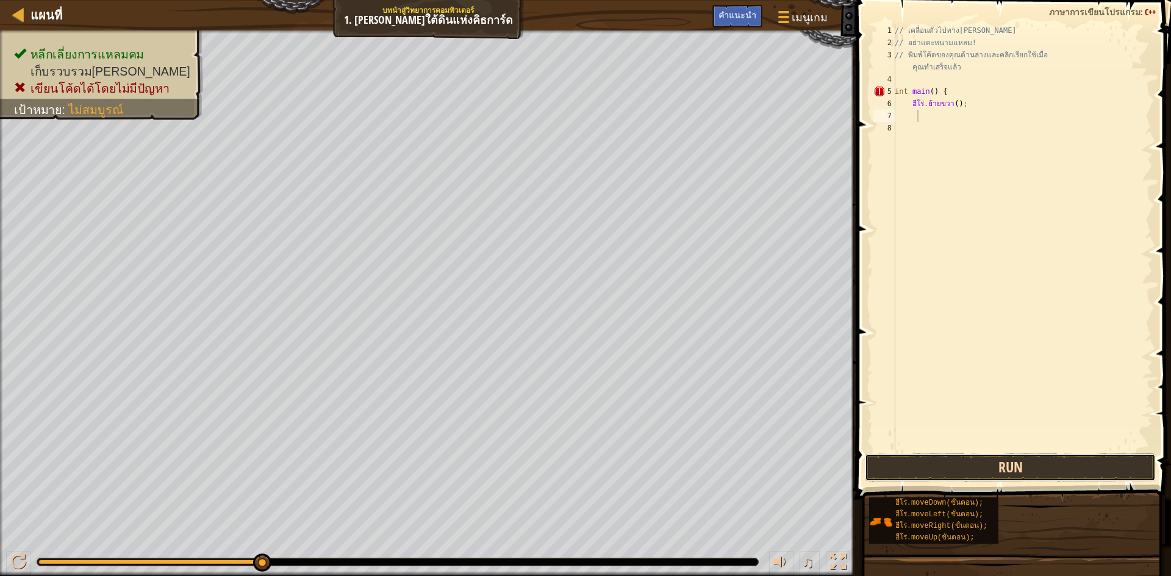
click at [970, 473] on button "Run" at bounding box center [1010, 468] width 291 height 28
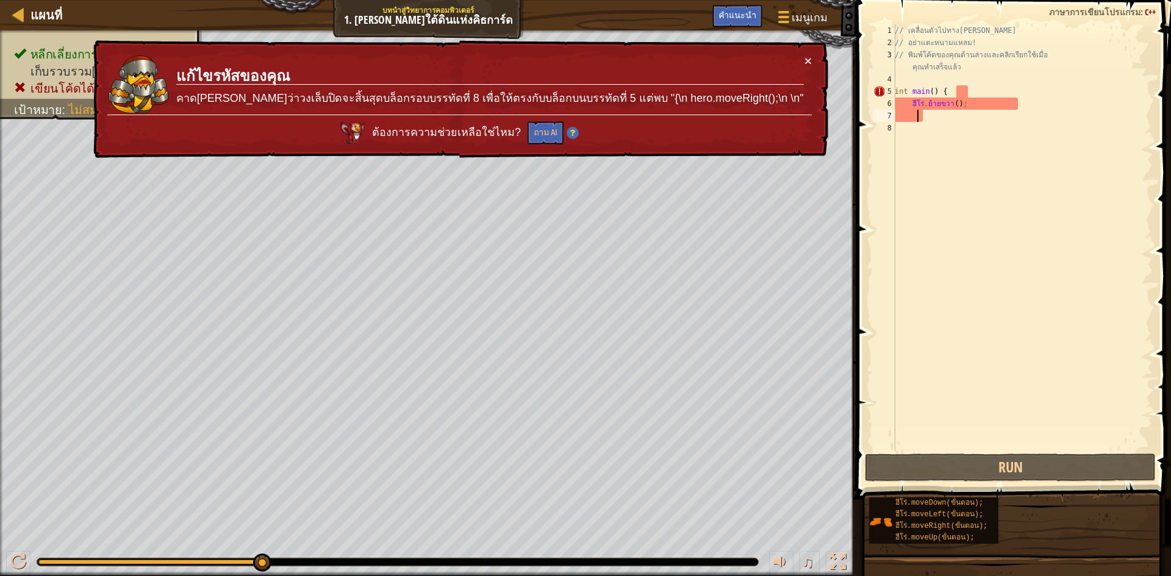
click at [973, 110] on div "// เคลื่อนตัวไปทาง[PERSON_NAME] // อย่าแตะหนามแหลม! // พิมพ์โค้ดของคุณด้านล่างแ…" at bounding box center [1022, 249] width 260 height 451
click at [976, 104] on div "// เคลื่อนตัวไปทาง[PERSON_NAME] // อย่าแตะหนามแหลม! // พิมพ์โค้ดของคุณด้านล่างแ…" at bounding box center [1022, 249] width 260 height 451
click at [943, 86] on div "// เคลื่อนตัวไปทาง[PERSON_NAME] // อย่าแตะหนามแหลม! // พิมพ์โค้ดของคุณด้านล่างแ…" at bounding box center [1022, 249] width 260 height 451
type textarea "int main() {"
click at [931, 117] on div "// เคลื่อนตัวไปทาง[PERSON_NAME] // อย่าแตะหนามแหลม! // พิมพ์โค้ดของคุณด้านล่างแ…" at bounding box center [1022, 249] width 260 height 451
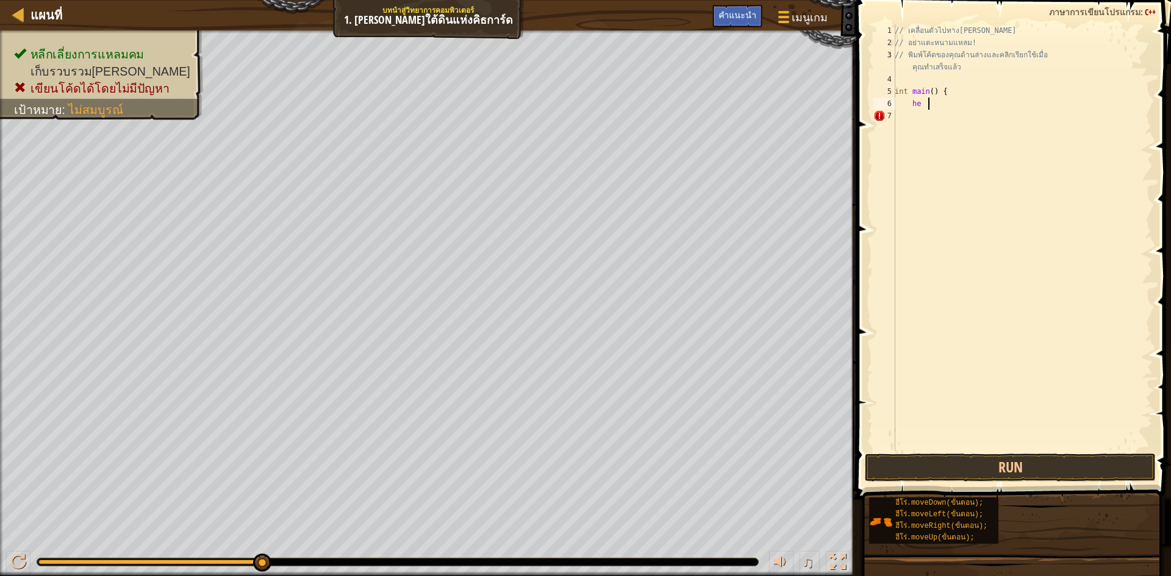
type textarea "h"
click at [988, 459] on button "Run" at bounding box center [1010, 468] width 291 height 28
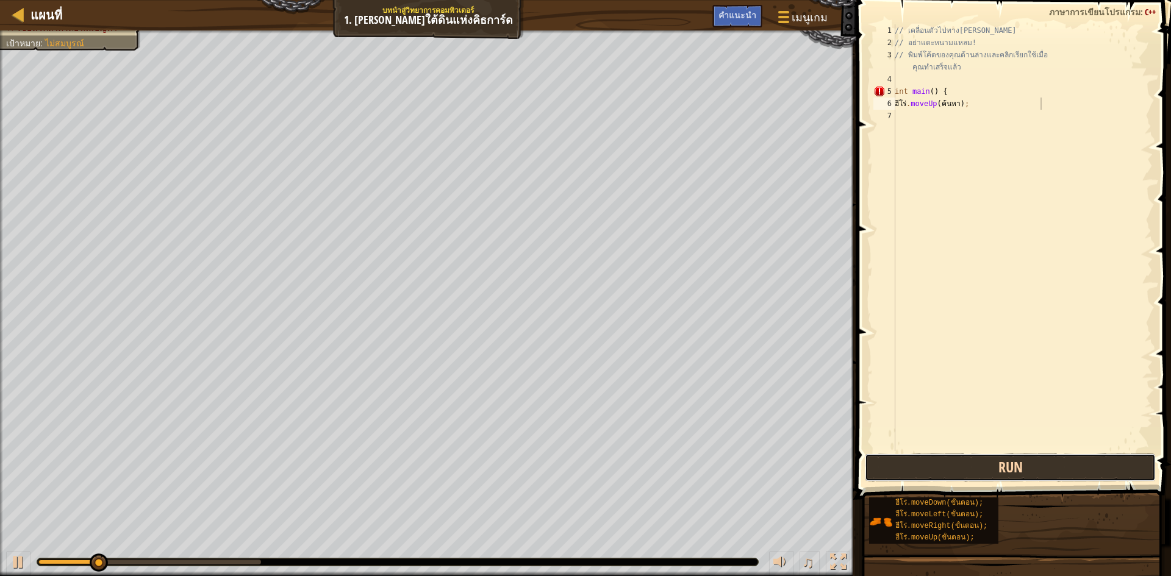
click at [985, 465] on button "Run" at bounding box center [1010, 468] width 291 height 28
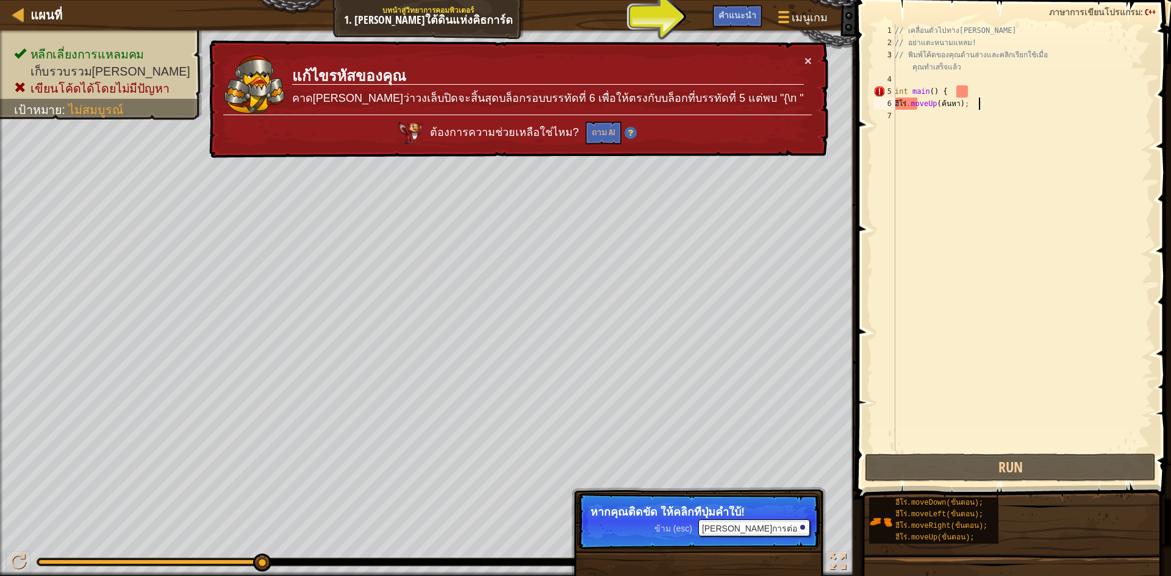
click at [978, 103] on div "// เคลื่อนตัวไปทาง[PERSON_NAME] // อย่าแตะหนามแหลม! // พิมพ์โค้ดของคุณด้านล่างแ…" at bounding box center [1022, 249] width 260 height 451
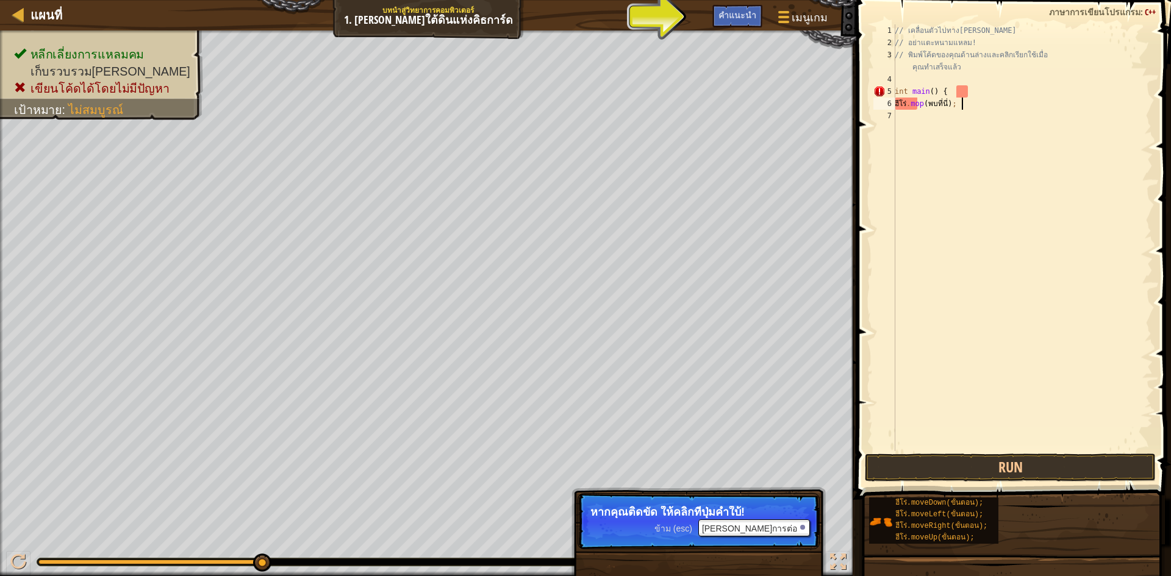
type textarea "[URL](ขั้นตอน);"
